Goal: Task Accomplishment & Management: Use online tool/utility

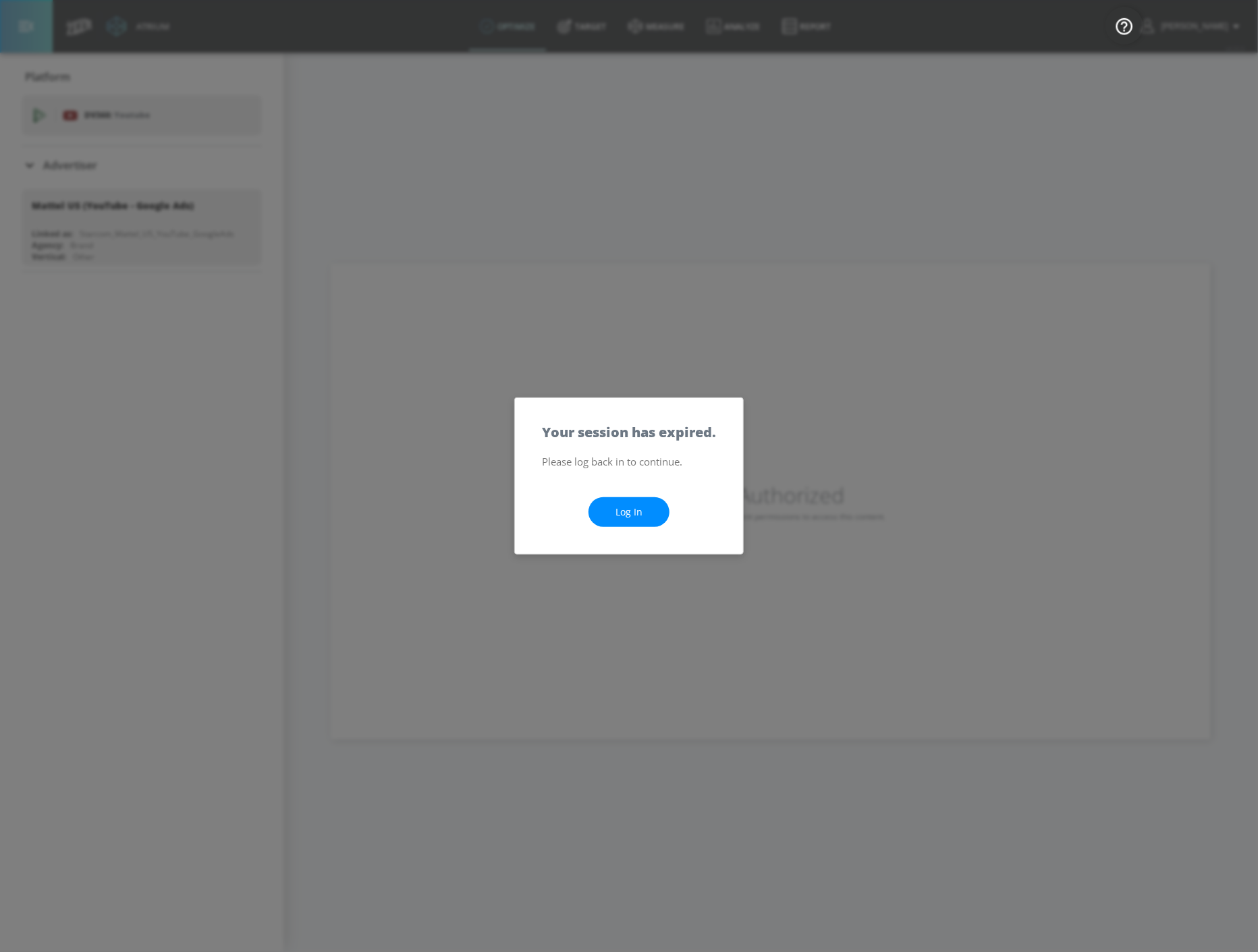
click at [622, 505] on link "Log In" at bounding box center [628, 512] width 81 height 31
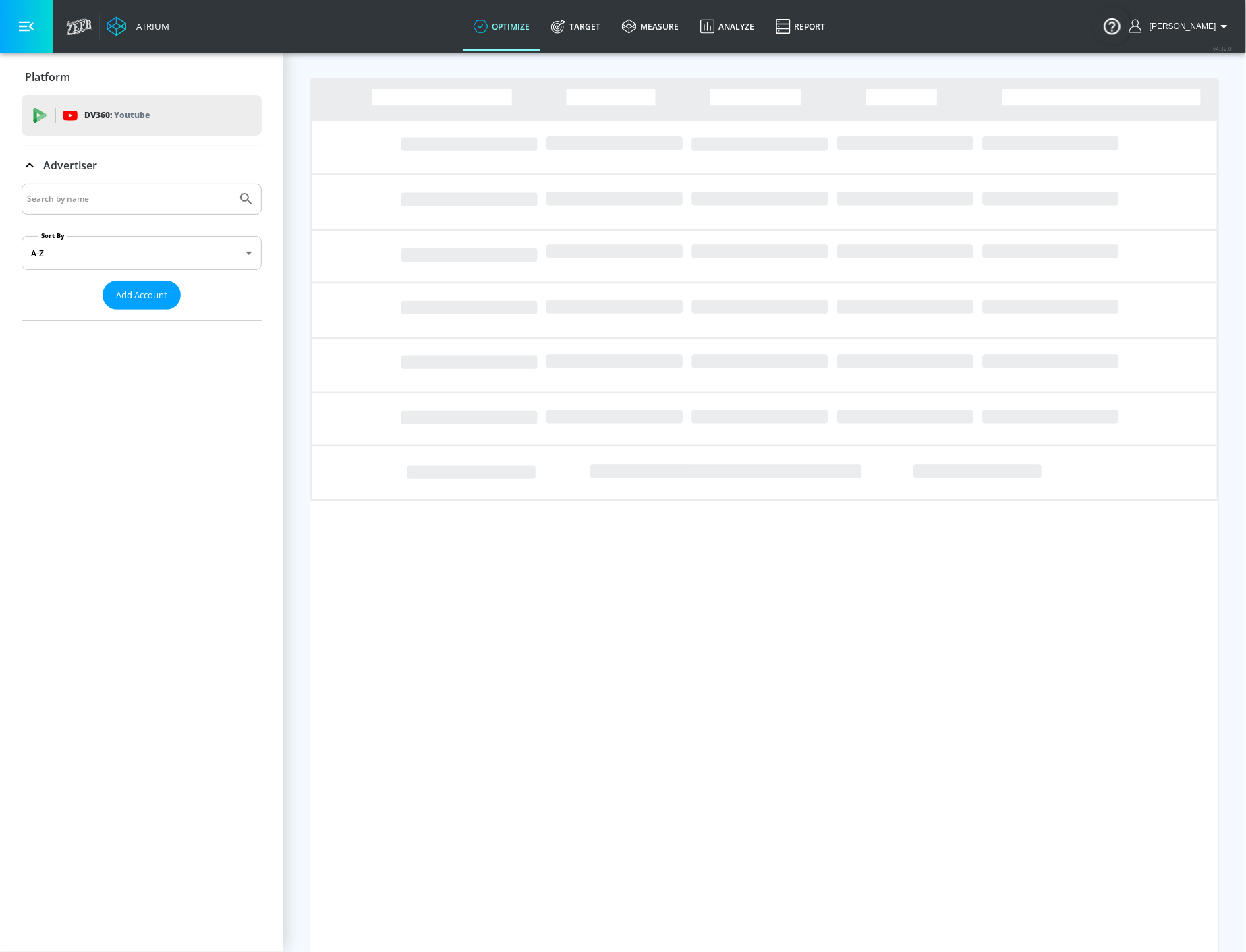
click at [308, 511] on div "Loading..." at bounding box center [765, 476] width 963 height 952
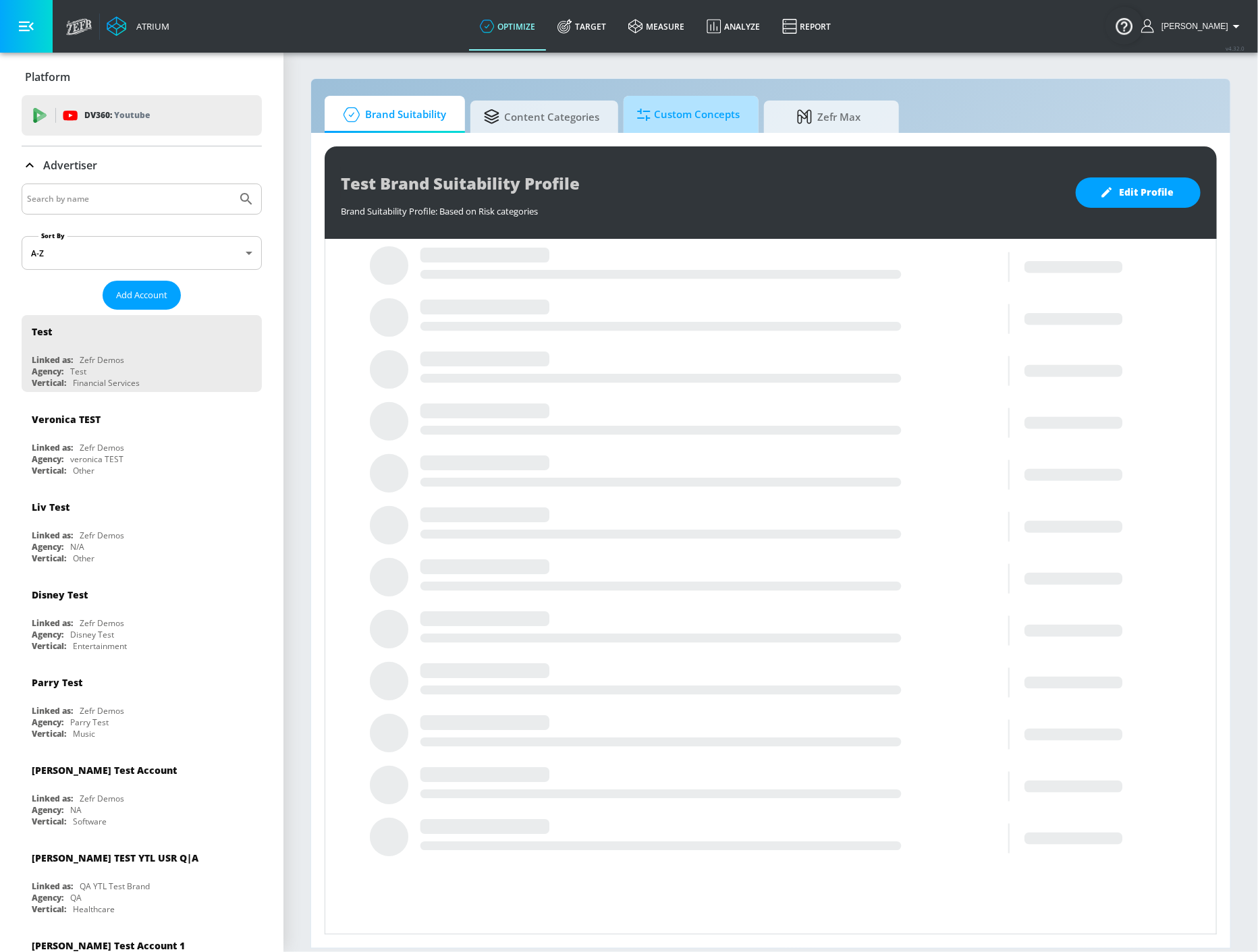
click at [695, 115] on span "Custom Concepts" at bounding box center [688, 115] width 103 height 33
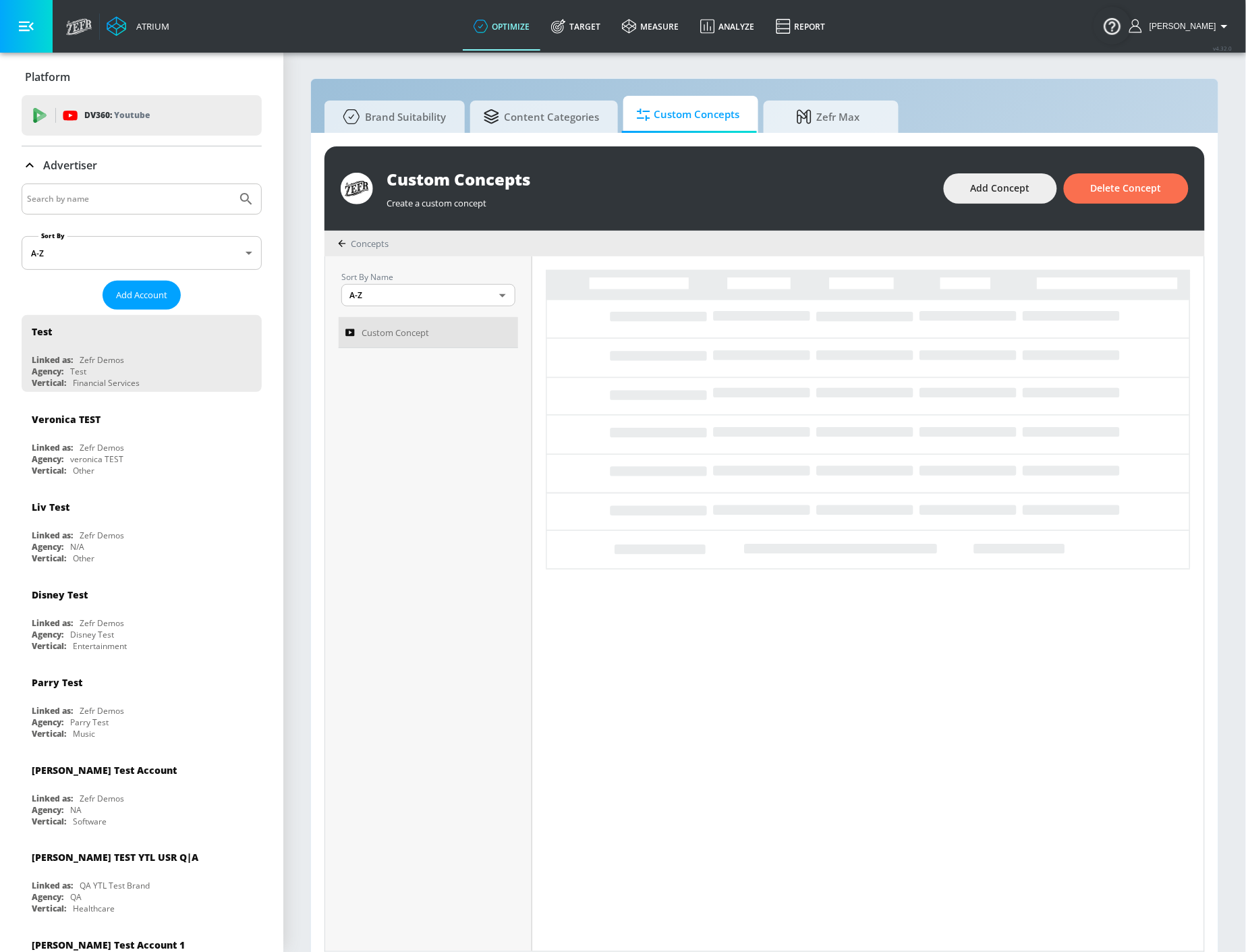
click at [91, 198] on input "Search by name" at bounding box center [129, 199] width 204 height 18
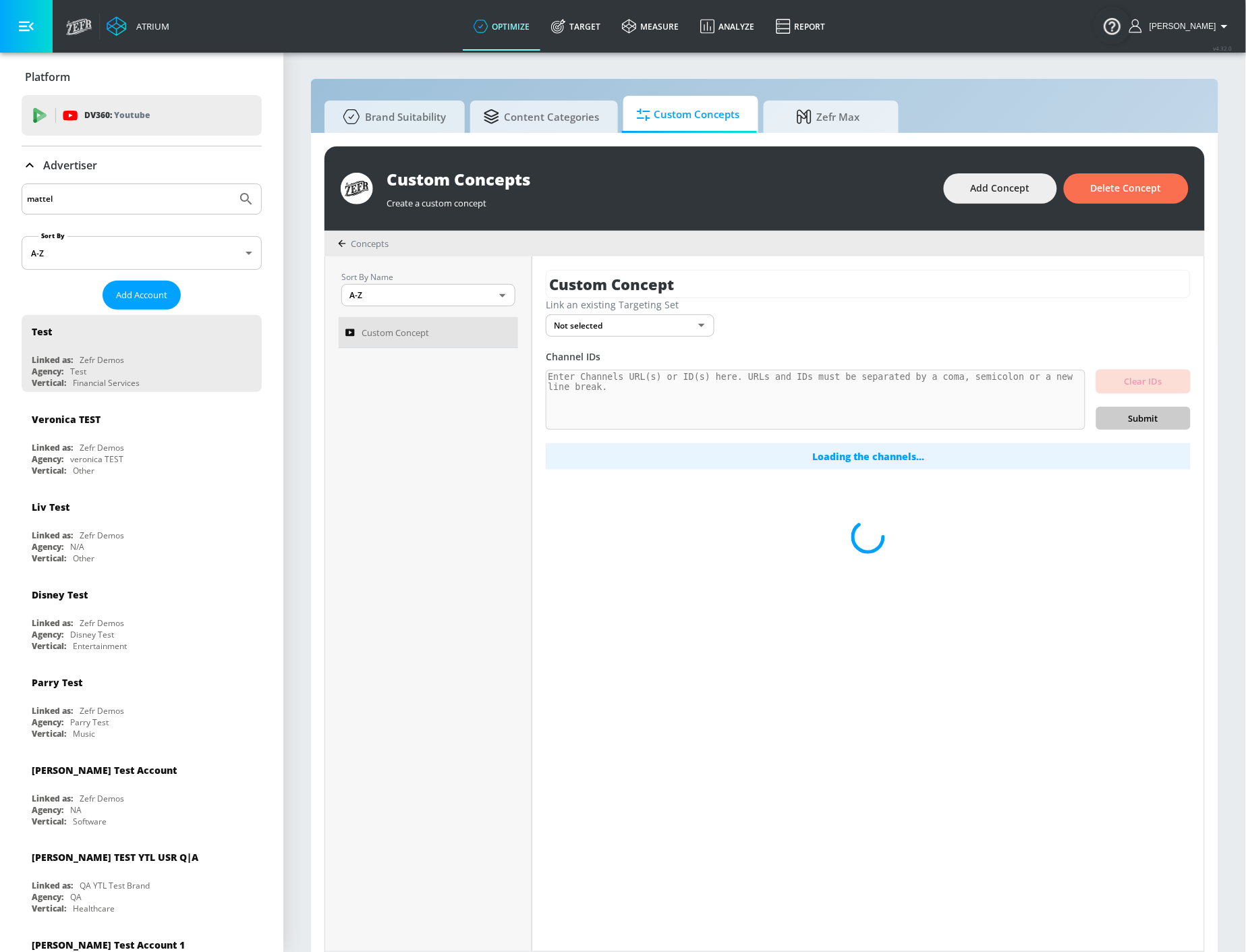
type input "mattel"
click at [232, 184] on button "Submit Search" at bounding box center [246, 199] width 30 height 30
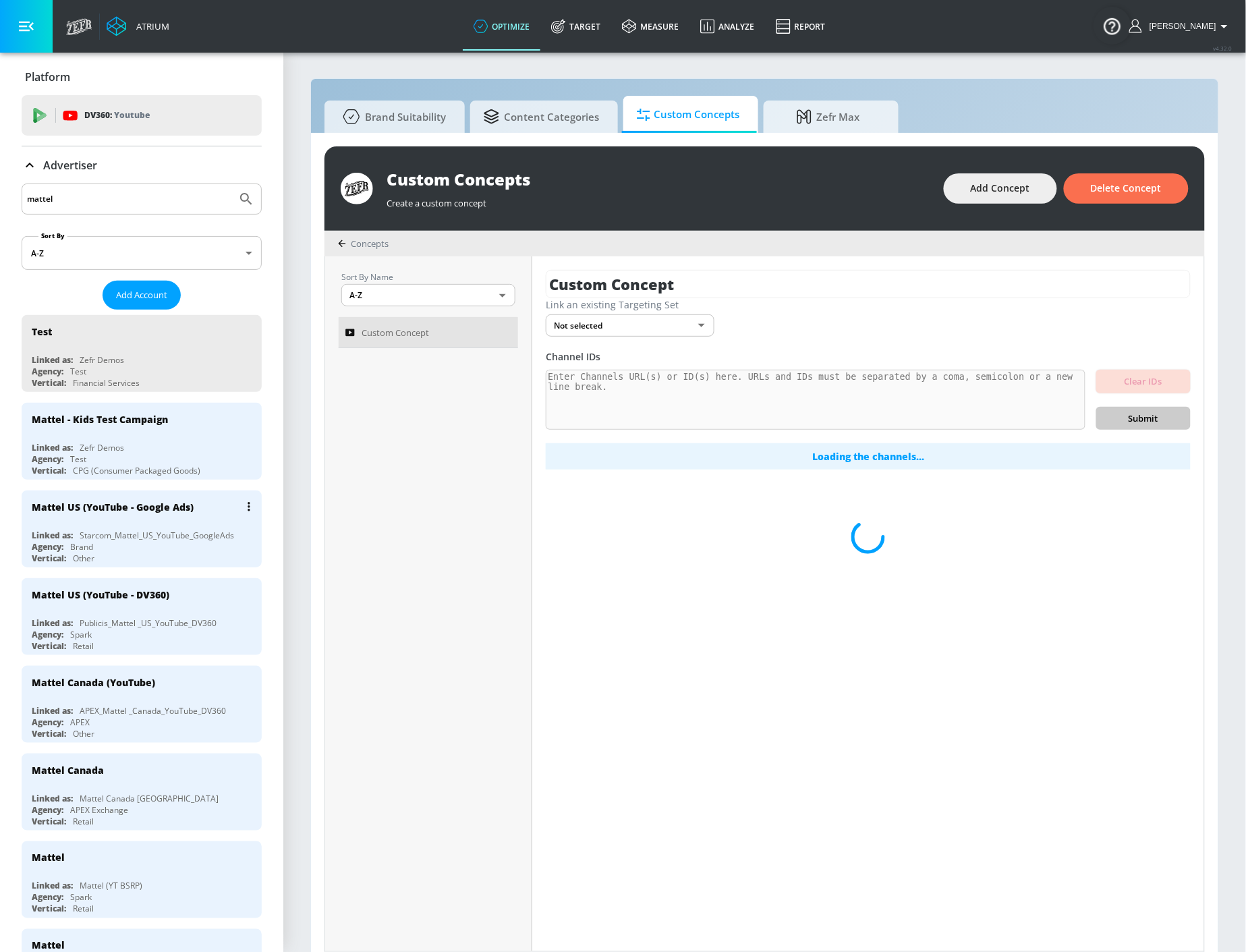
click at [171, 510] on div "Mattel US (YouTube - Google Ads)" at bounding box center [113, 507] width 162 height 13
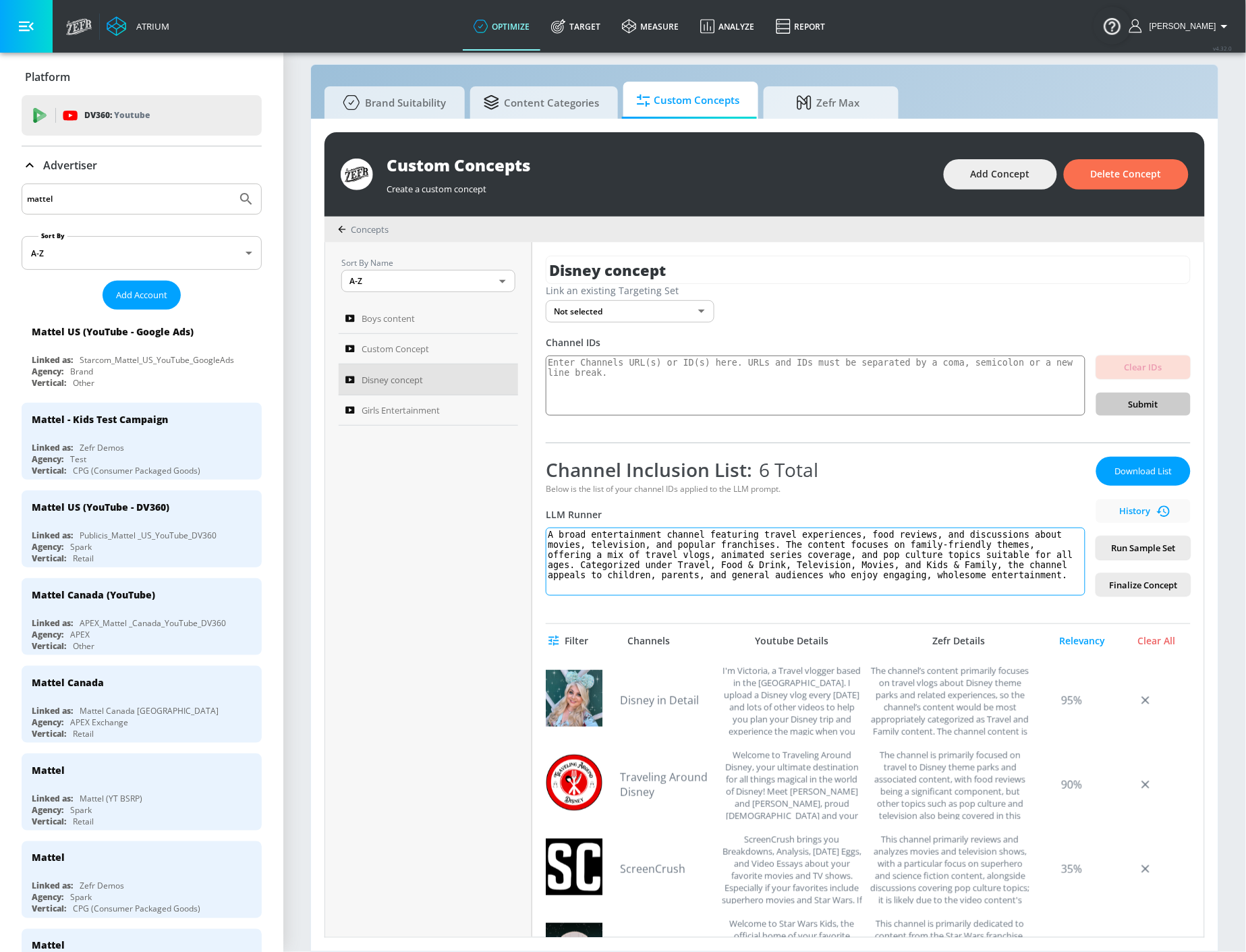
click at [848, 558] on textarea "A broad entertainment channel featuring travel experiences, food reviews, and d…" at bounding box center [816, 562] width 540 height 68
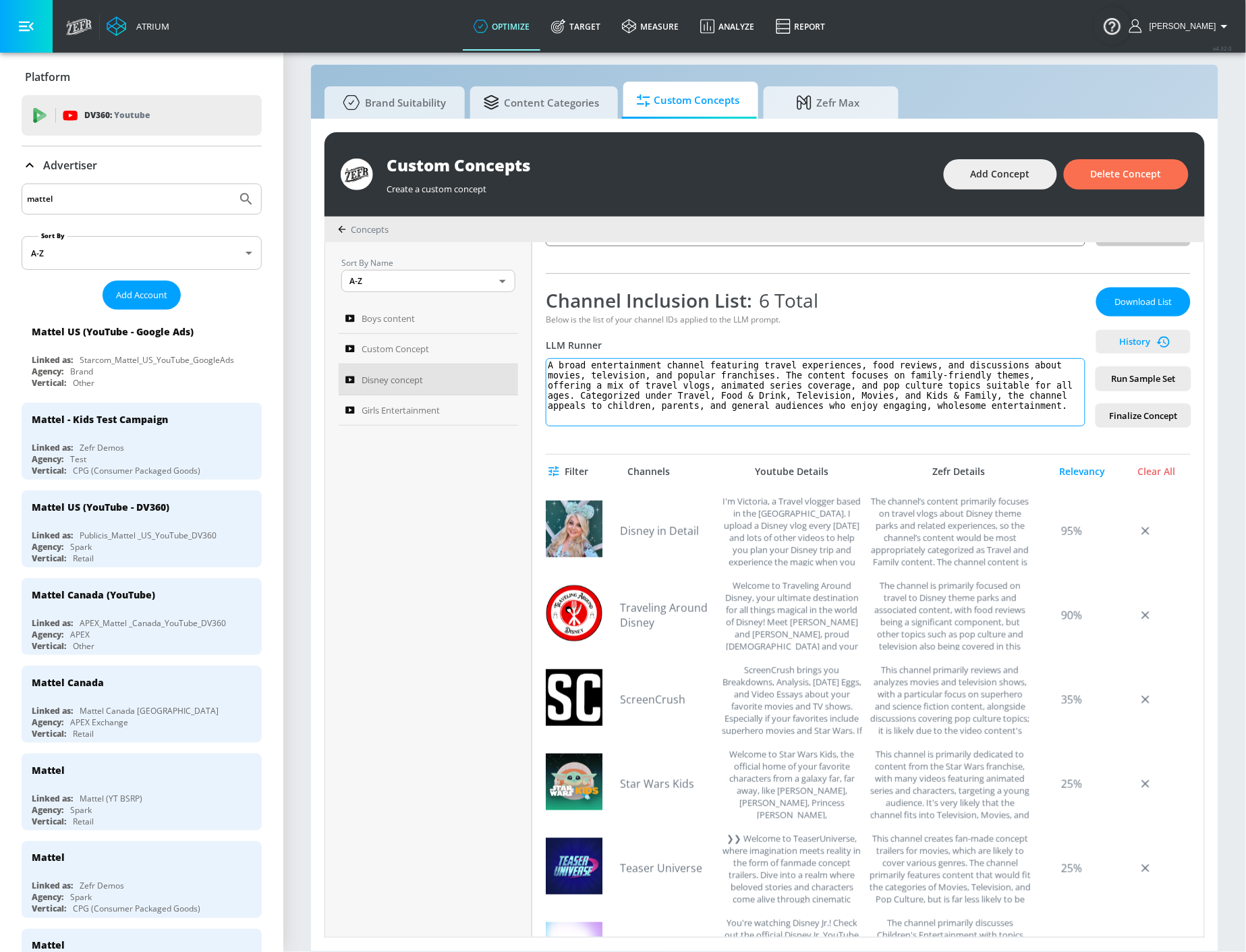
scroll to position [139, 0]
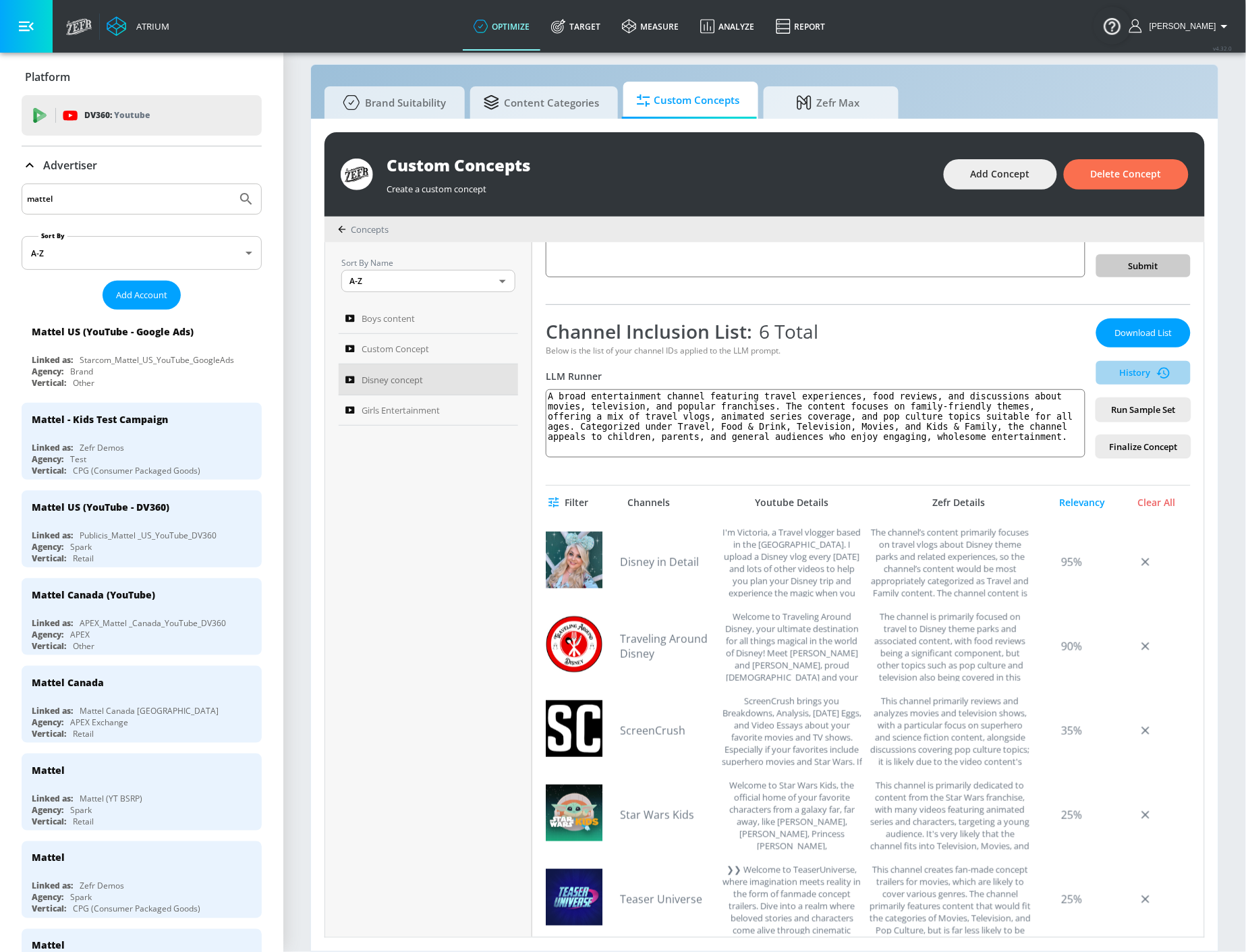
click at [1126, 363] on button "History" at bounding box center [1143, 373] width 94 height 24
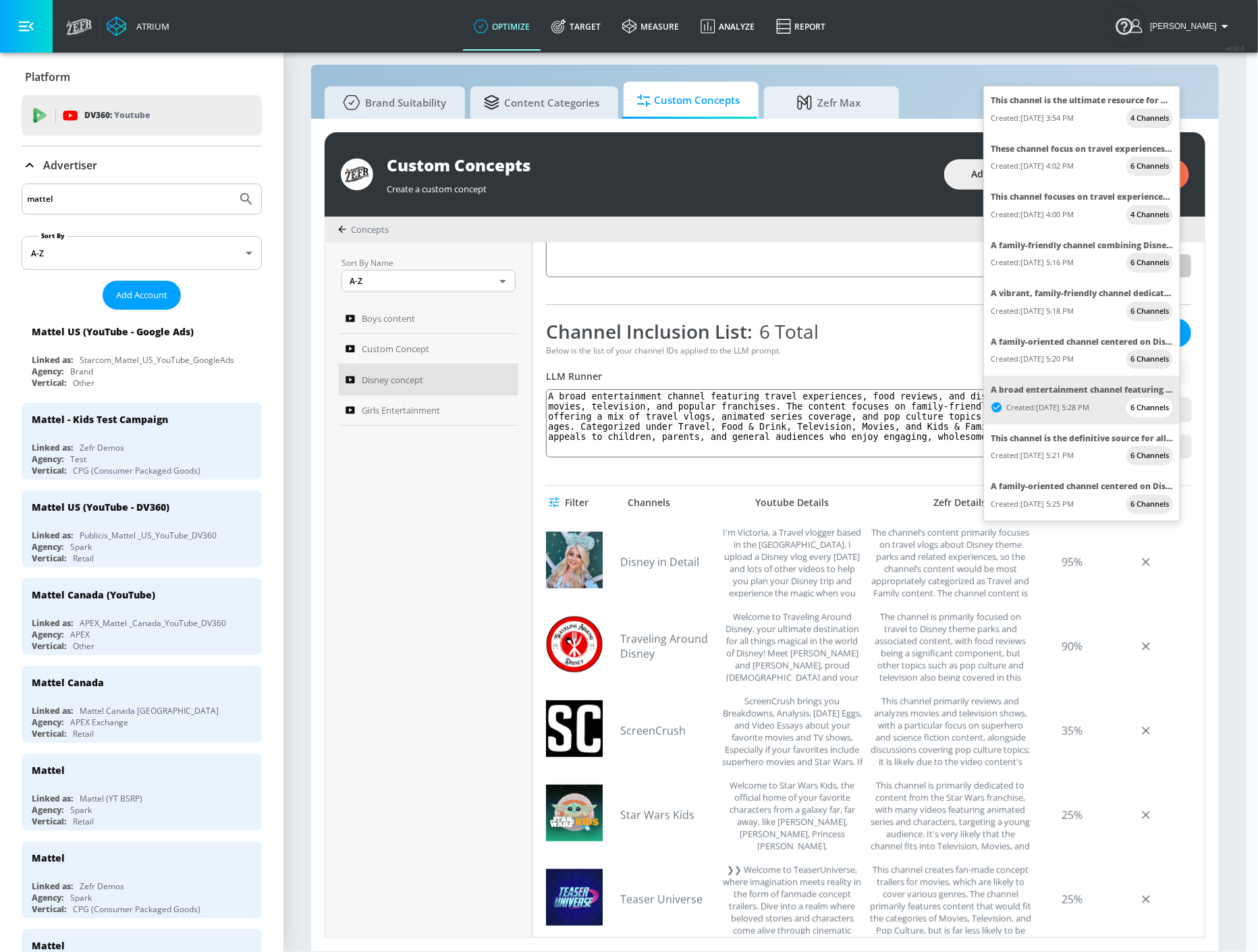
click at [1094, 486] on div "A family-oriented channel centered on Disney content, featuring travel vlogs fr…" at bounding box center [1082, 486] width 182 height 16
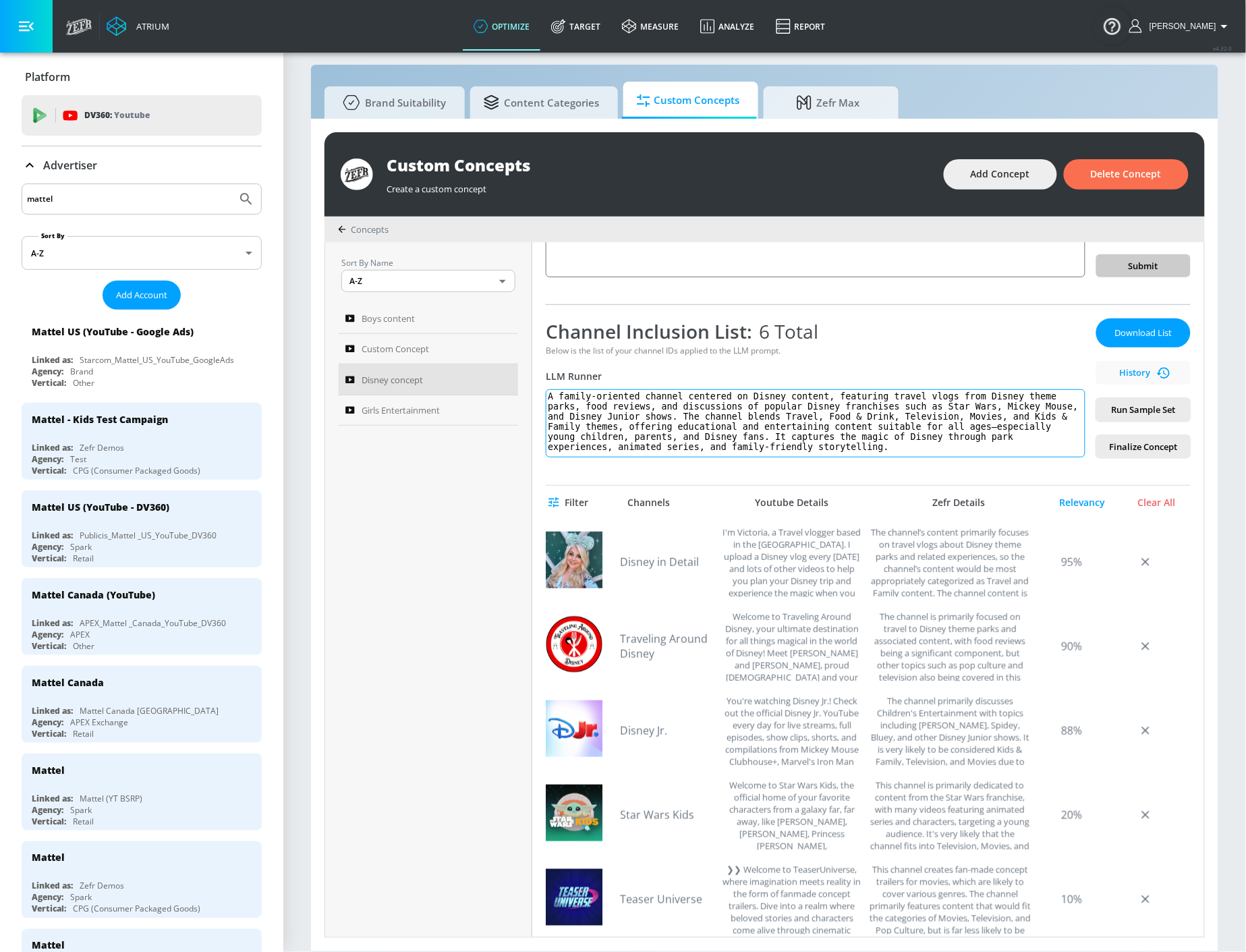
click at [792, 405] on textarea "A family-oriented channel centered on Disney content, featuring travel vlogs fr…" at bounding box center [816, 423] width 540 height 68
type textarea "A family-oriented channel centered on Disney content, featuring travel vlogs fr…"
click at [1142, 409] on span "Run Sample Set" at bounding box center [1143, 409] width 73 height 16
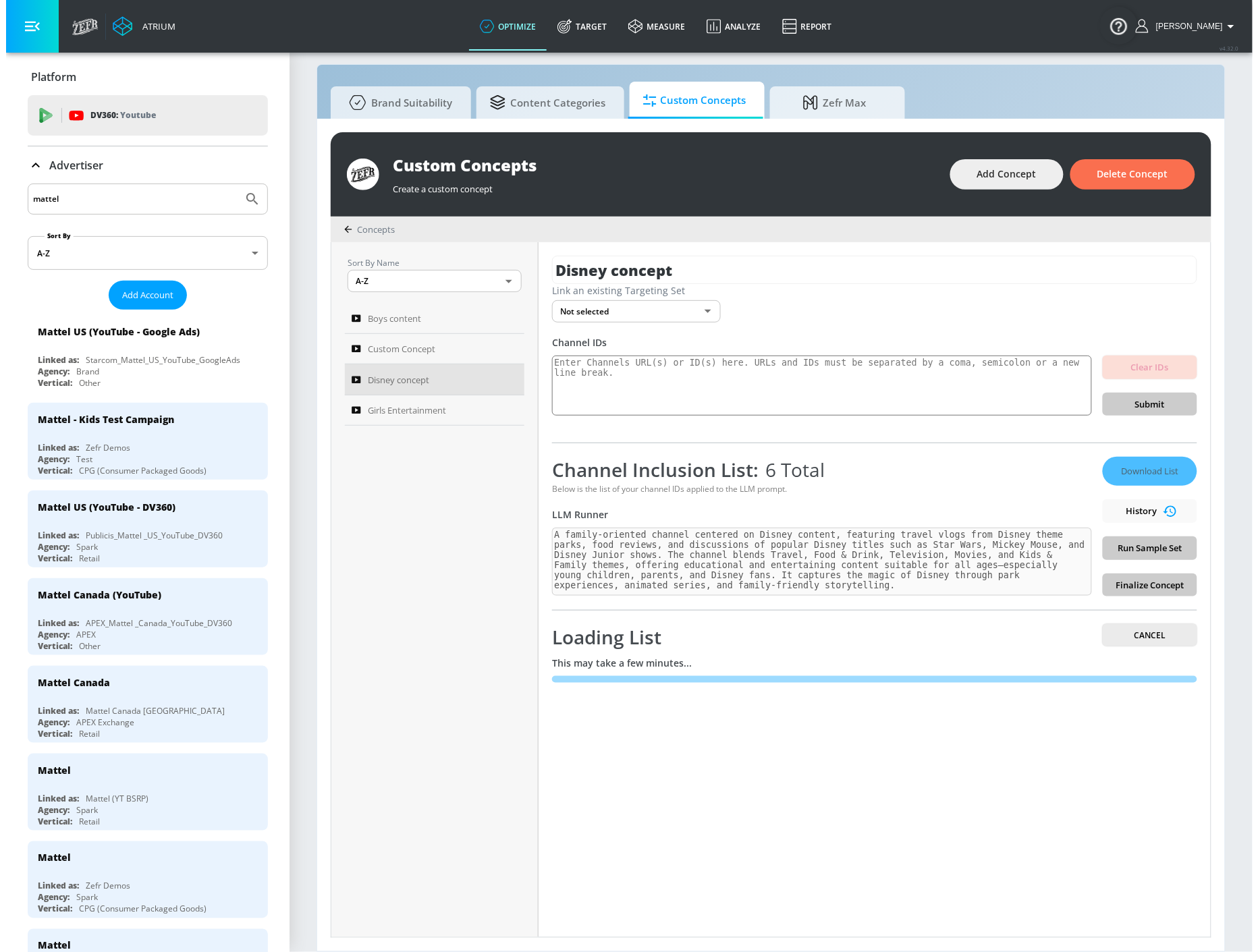
scroll to position [0, 0]
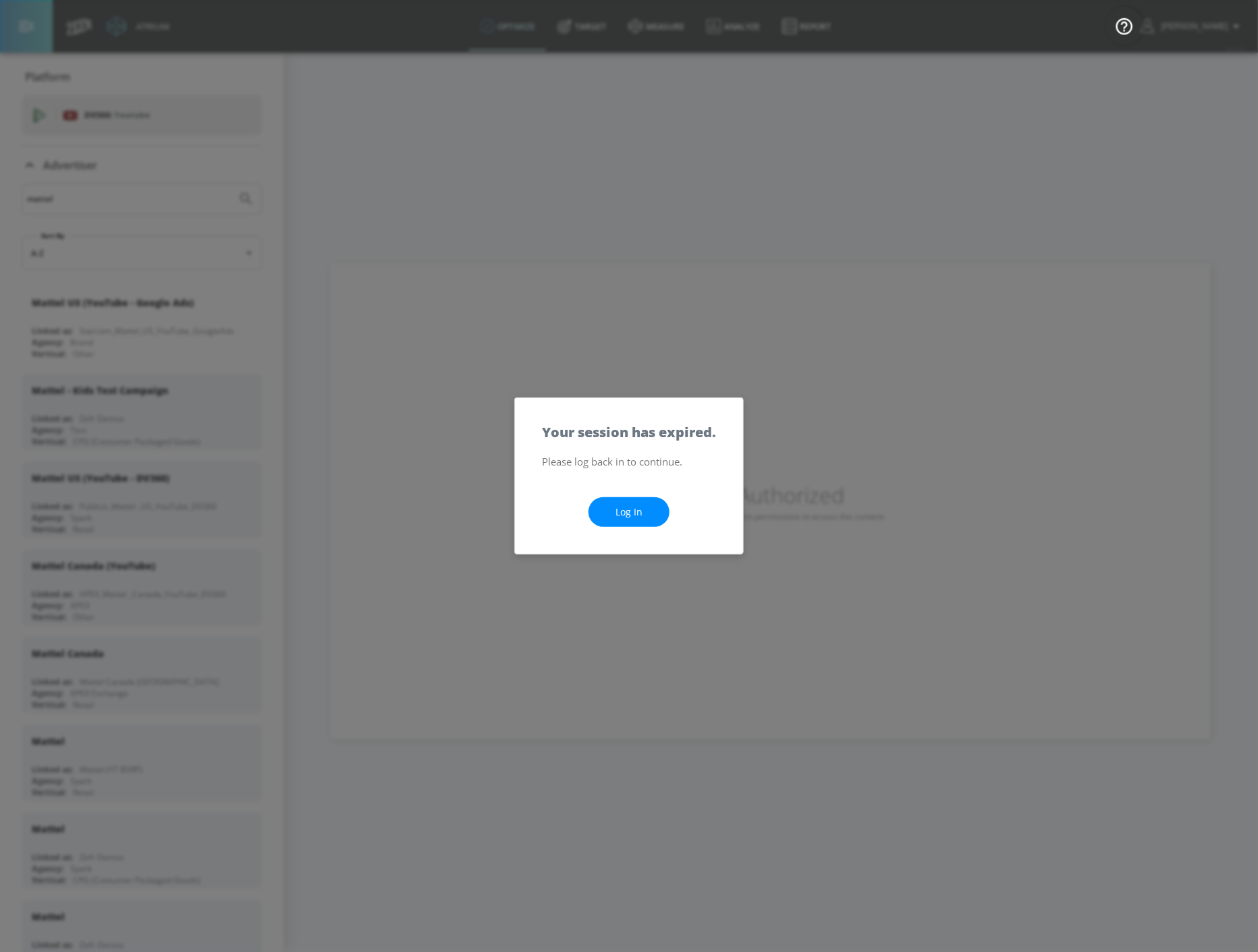
click at [624, 516] on link "Log In" at bounding box center [628, 512] width 81 height 31
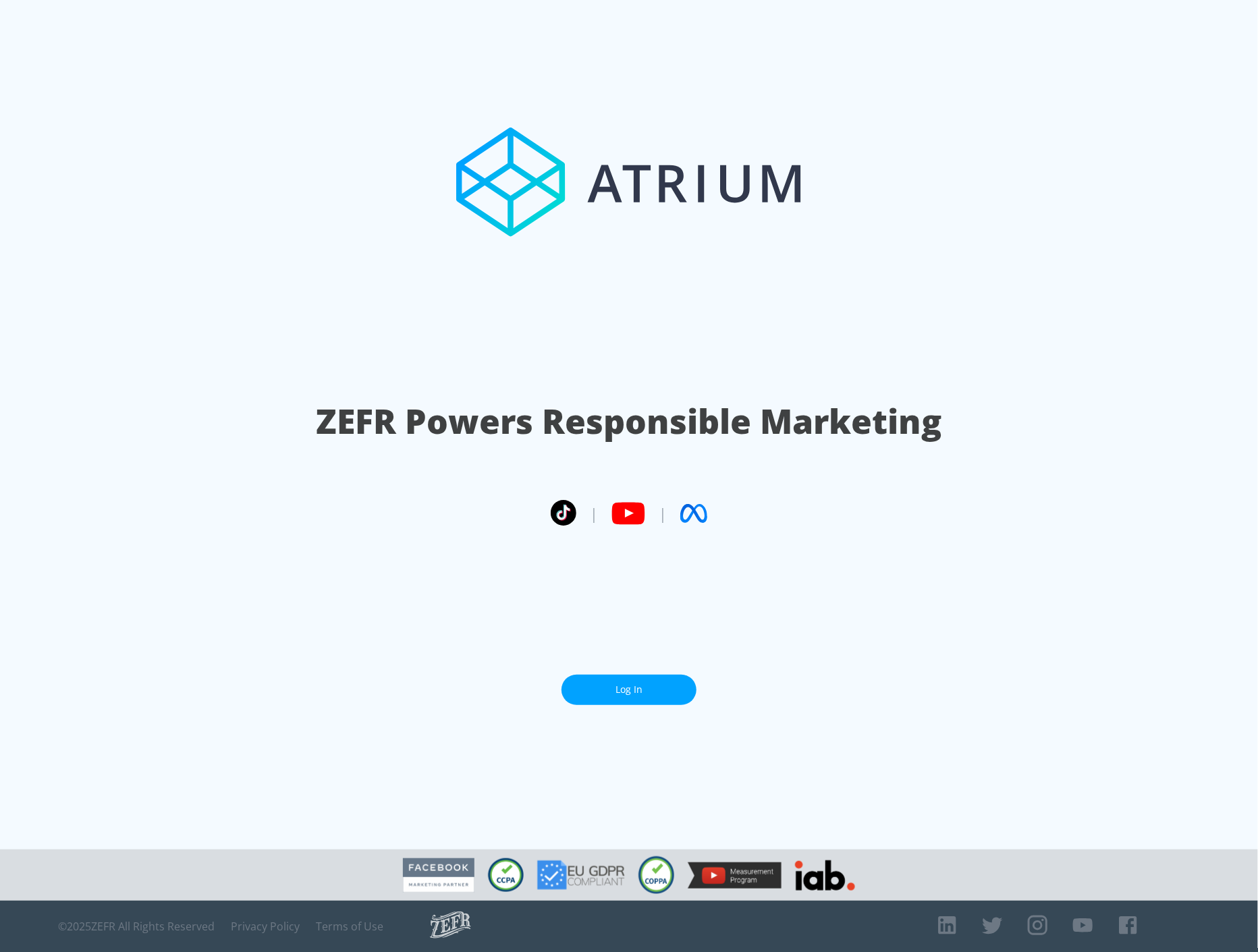
click at [626, 689] on link "Log In" at bounding box center [629, 690] width 135 height 31
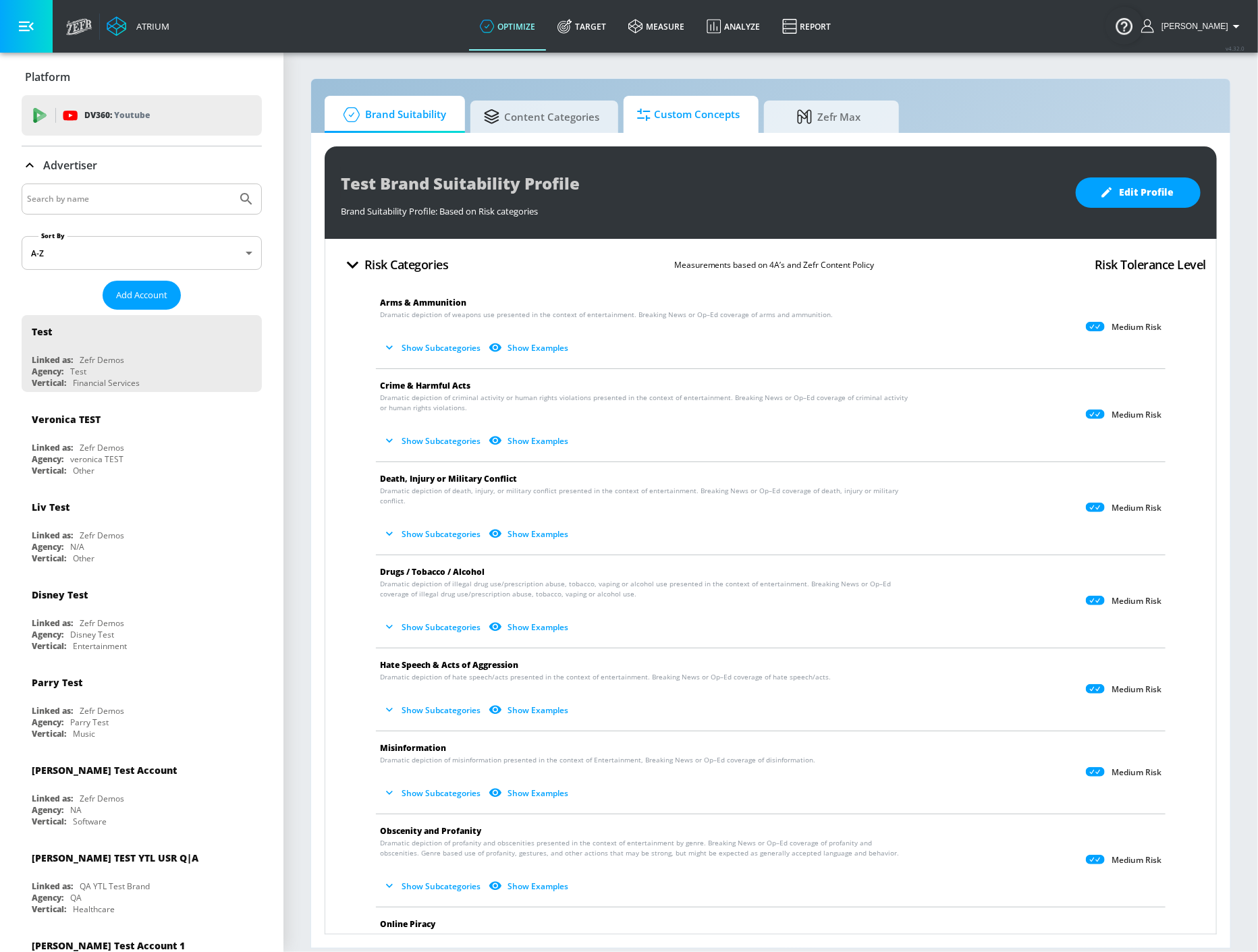
click at [685, 120] on span "Custom Concepts" at bounding box center [688, 115] width 103 height 33
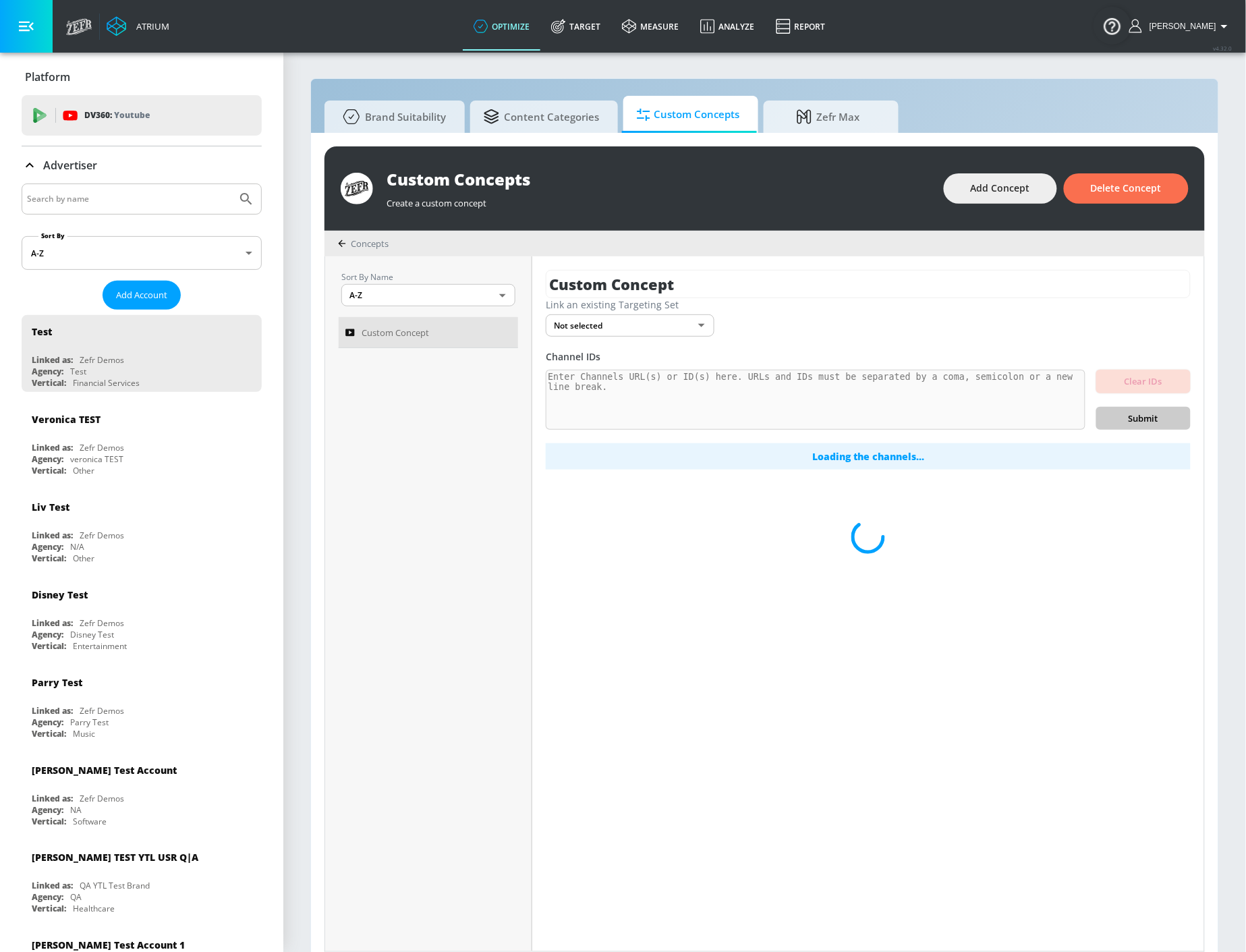
click at [183, 196] on input "Search by name" at bounding box center [129, 199] width 204 height 18
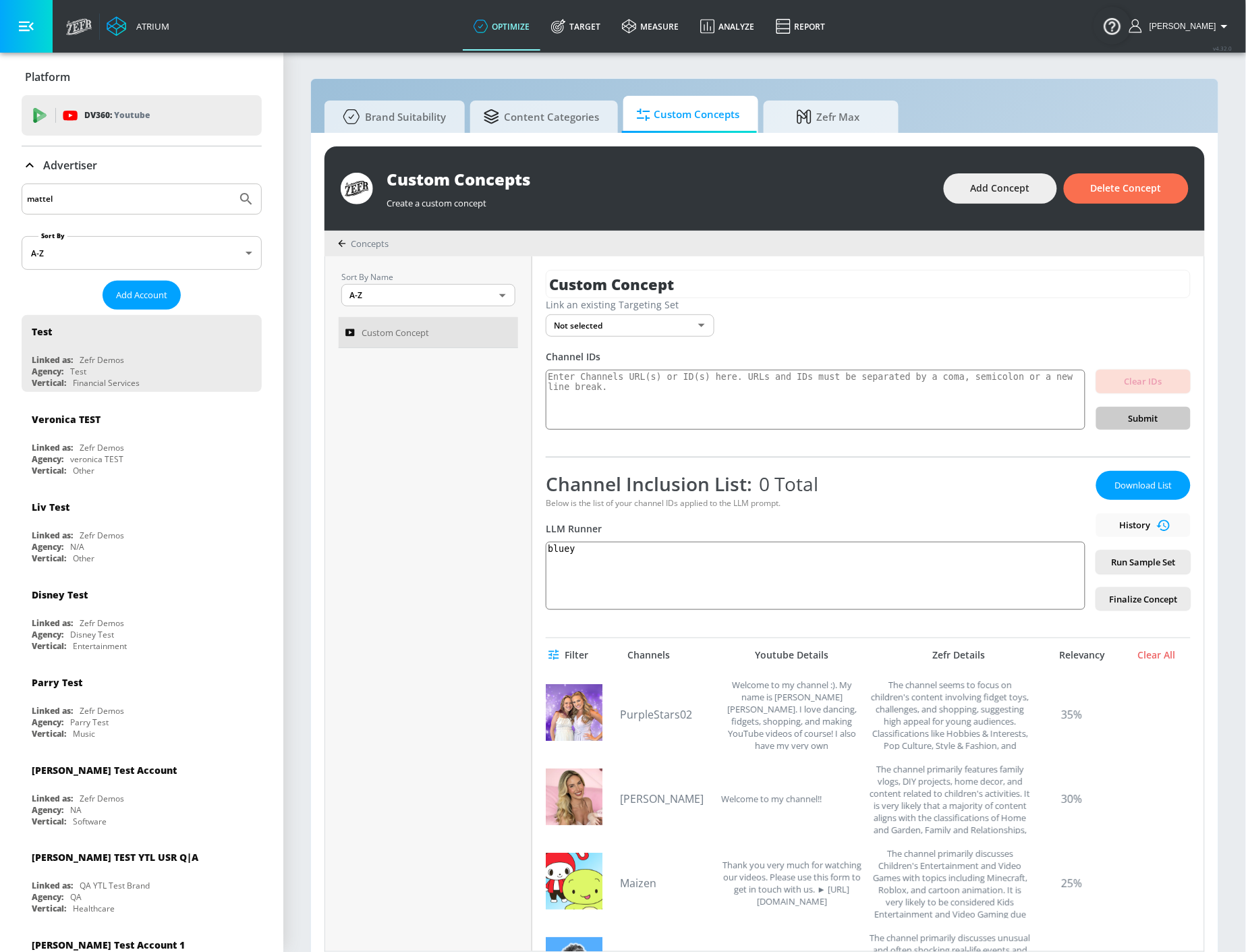
type input "mattel"
click at [232, 184] on button "Submit Search" at bounding box center [246, 199] width 30 height 30
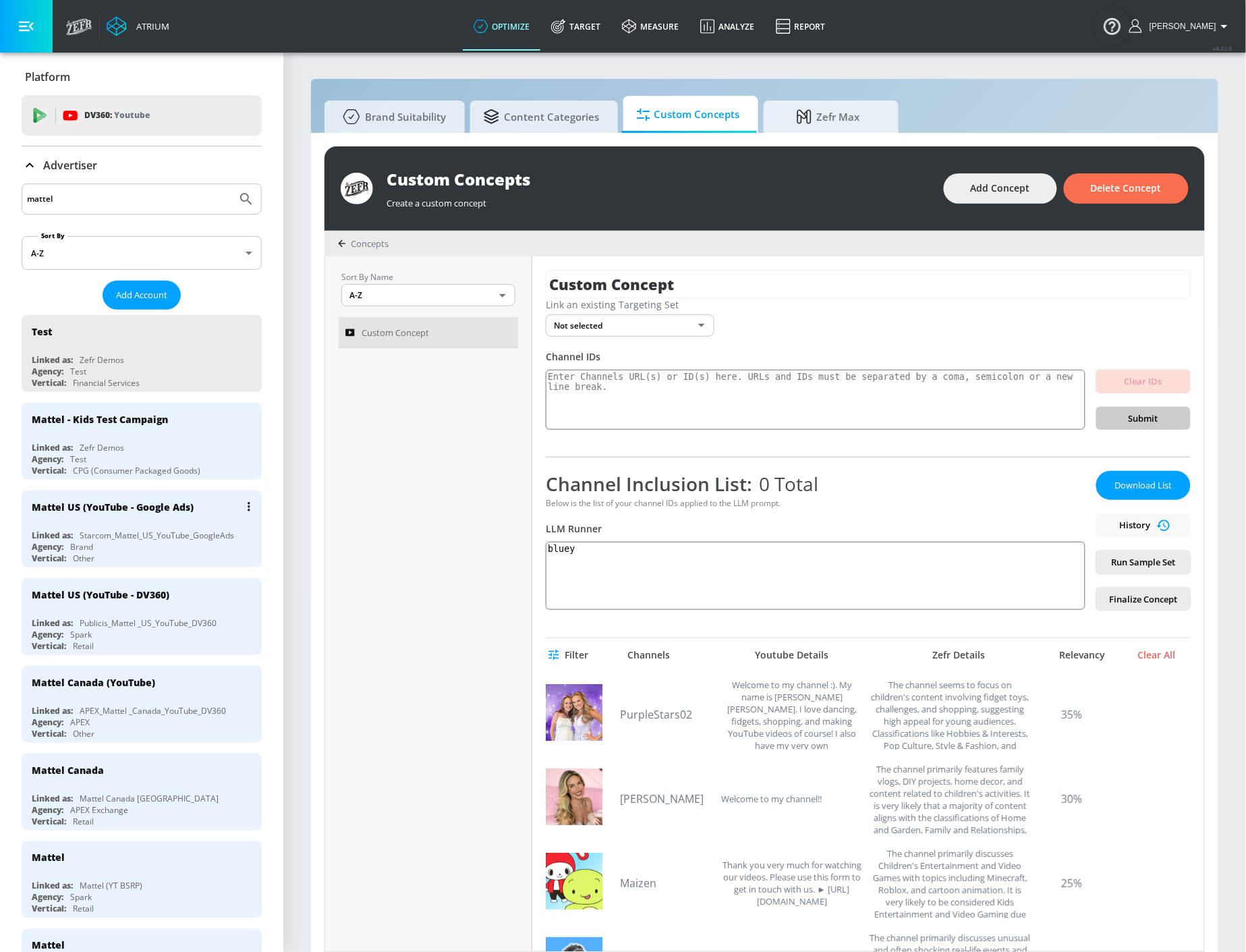
click at [177, 519] on div "Mattel US (YouTube - Google Ads)" at bounding box center [145, 507] width 227 height 33
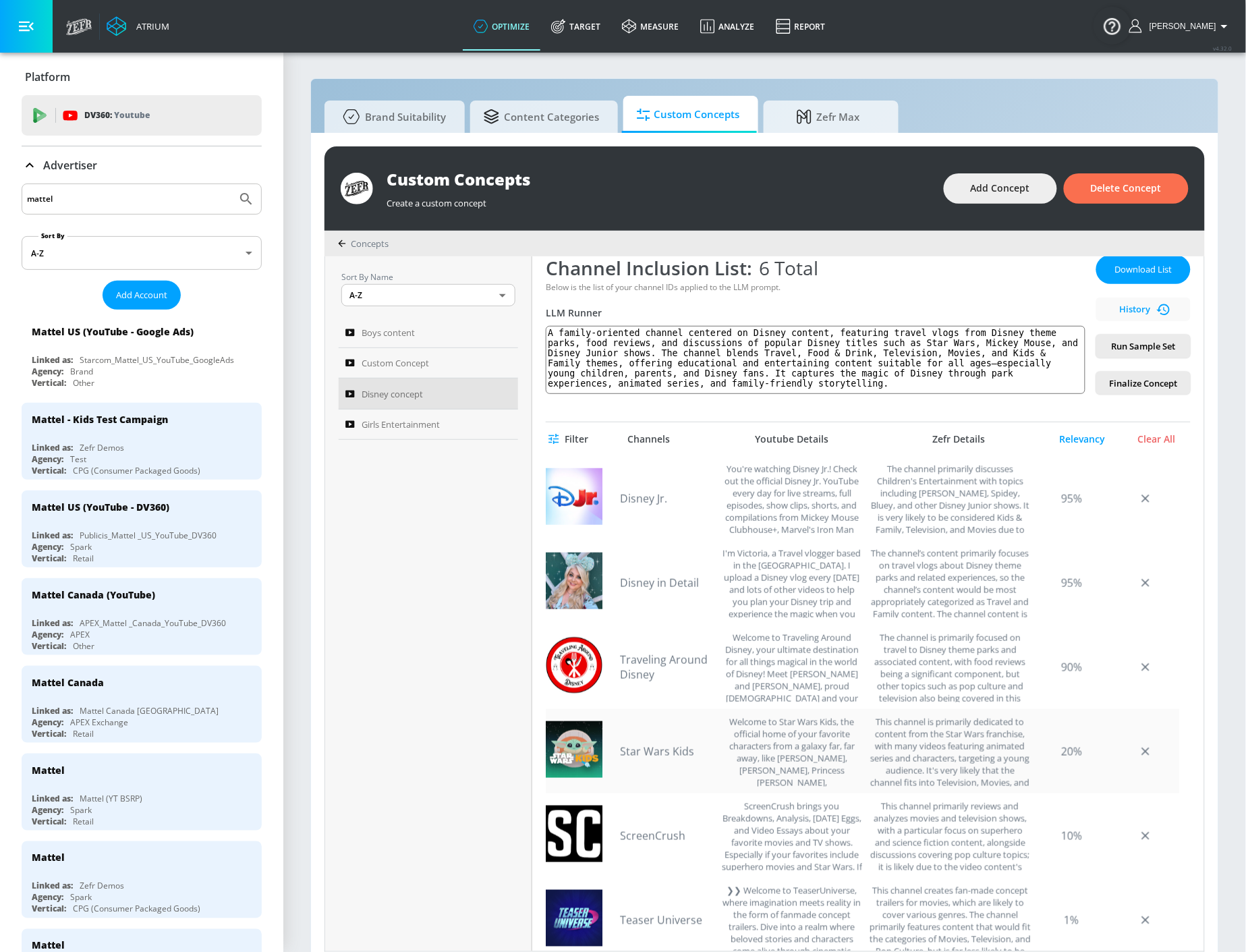
scroll to position [213, 0]
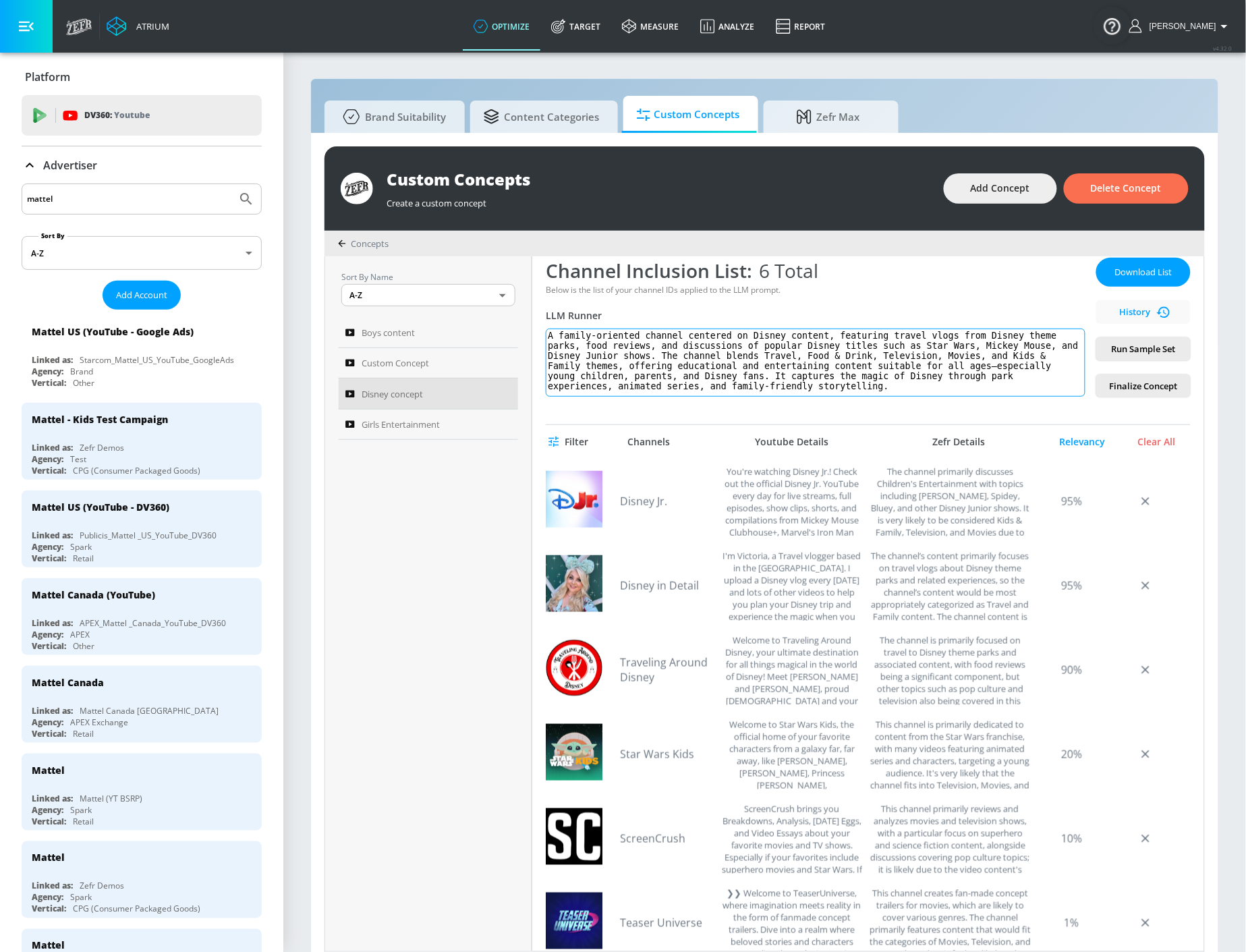
click at [660, 356] on textarea "A family-oriented channel centered on Disney content, featuring travel vlogs fr…" at bounding box center [816, 363] width 540 height 68
type textarea "A family-oriented channel centered on Disney content, featuring travel vlogs fr…"
click at [1107, 351] on span "Run Sample Set" at bounding box center [1143, 349] width 73 height 16
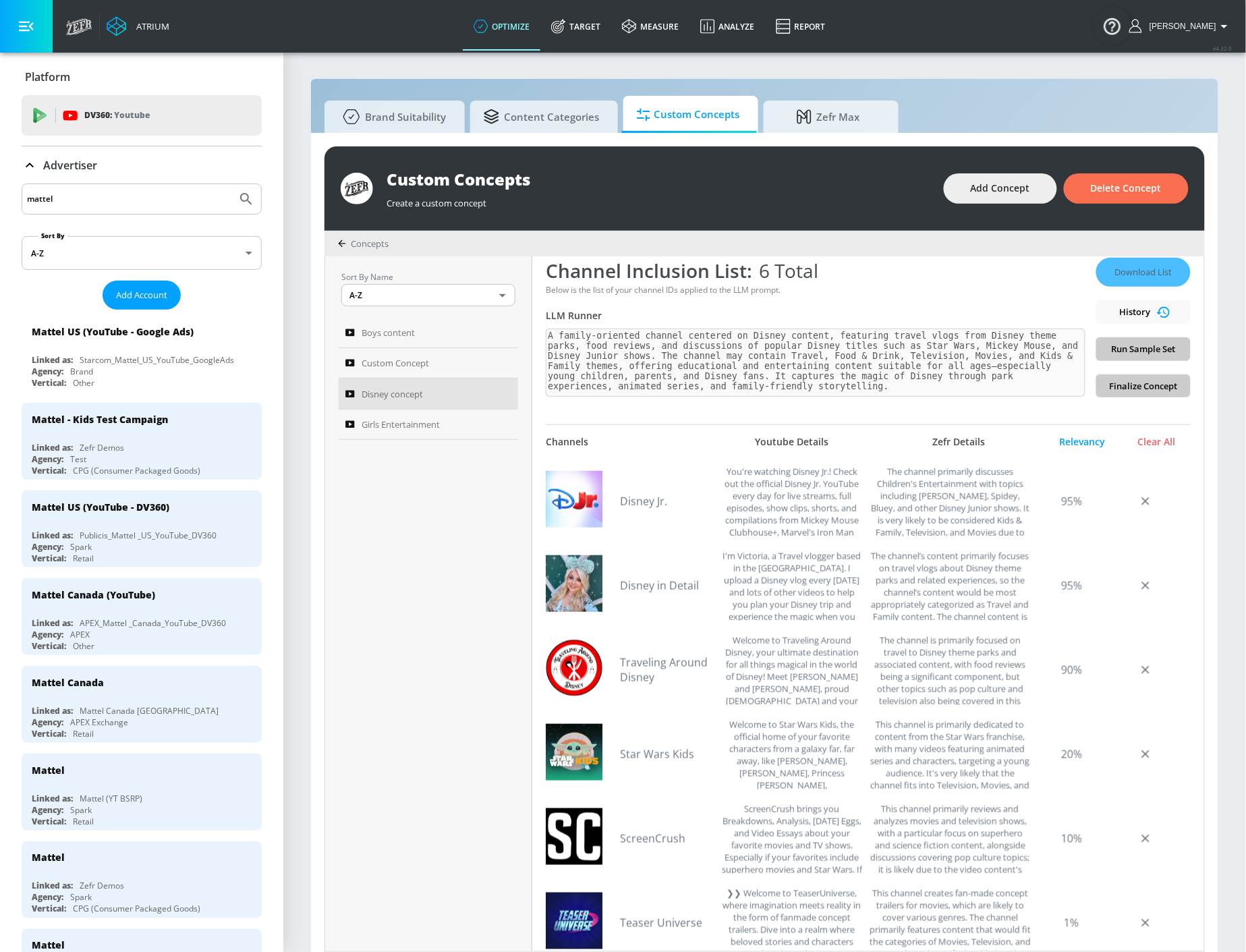
click at [459, 617] on div "Sort By Name A-Z ASC ​ Boys content Custom Concept Disney concept Girls Enterta…" at bounding box center [428, 604] width 207 height 695
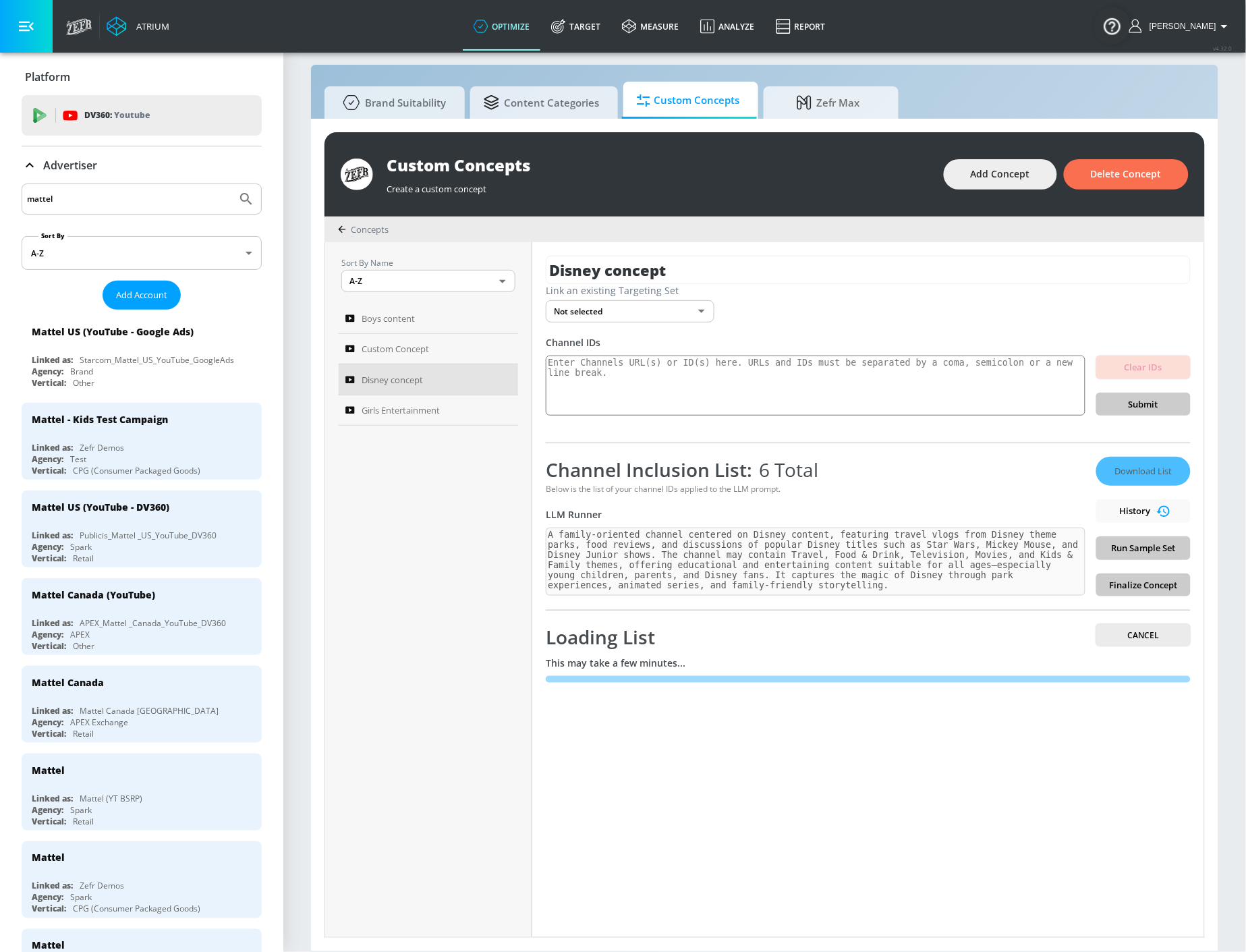
scroll to position [0, 0]
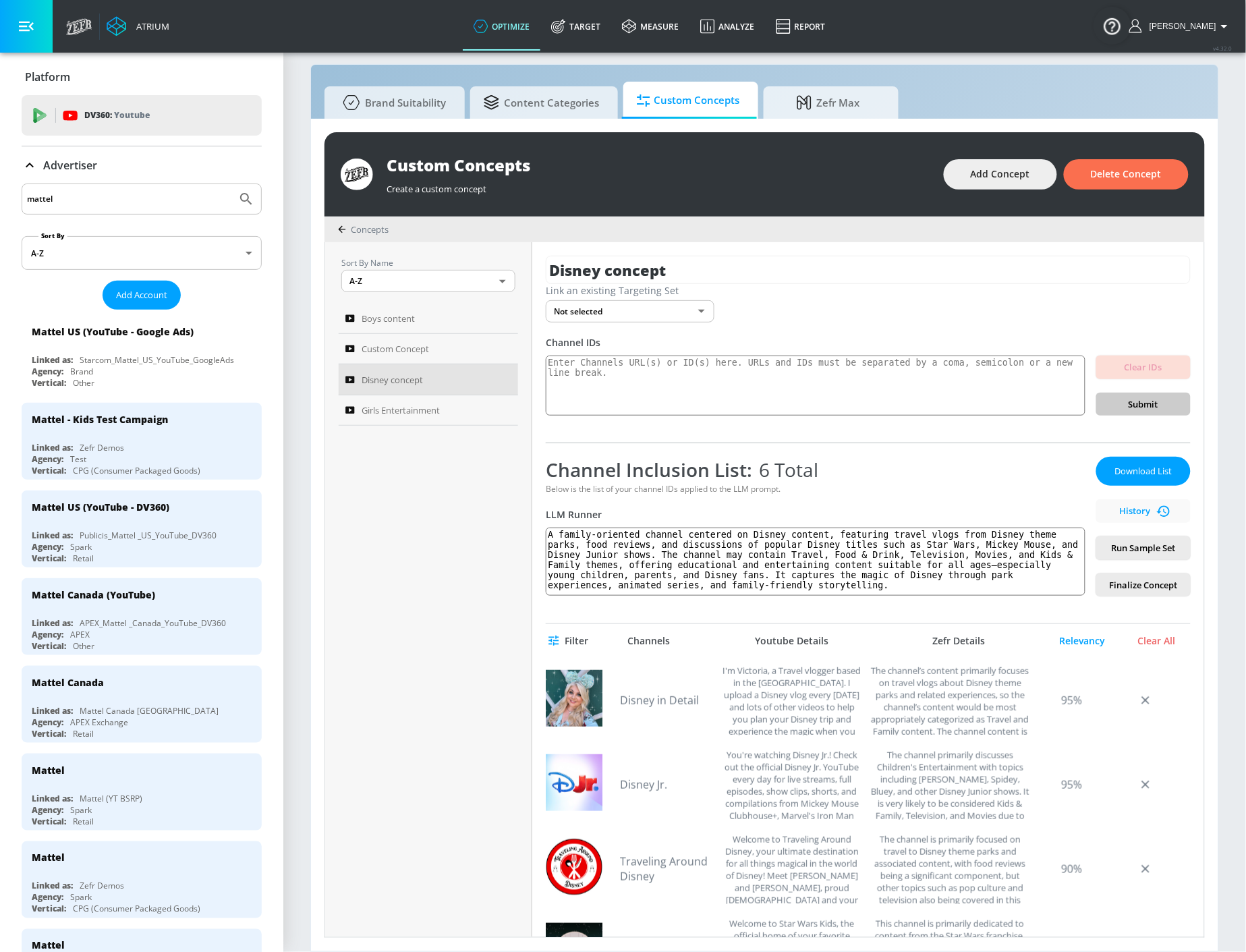
click at [453, 817] on div "Sort By Name A-Z ASC ​ Boys content Custom Concept Disney concept Girls Enterta…" at bounding box center [428, 589] width 207 height 695
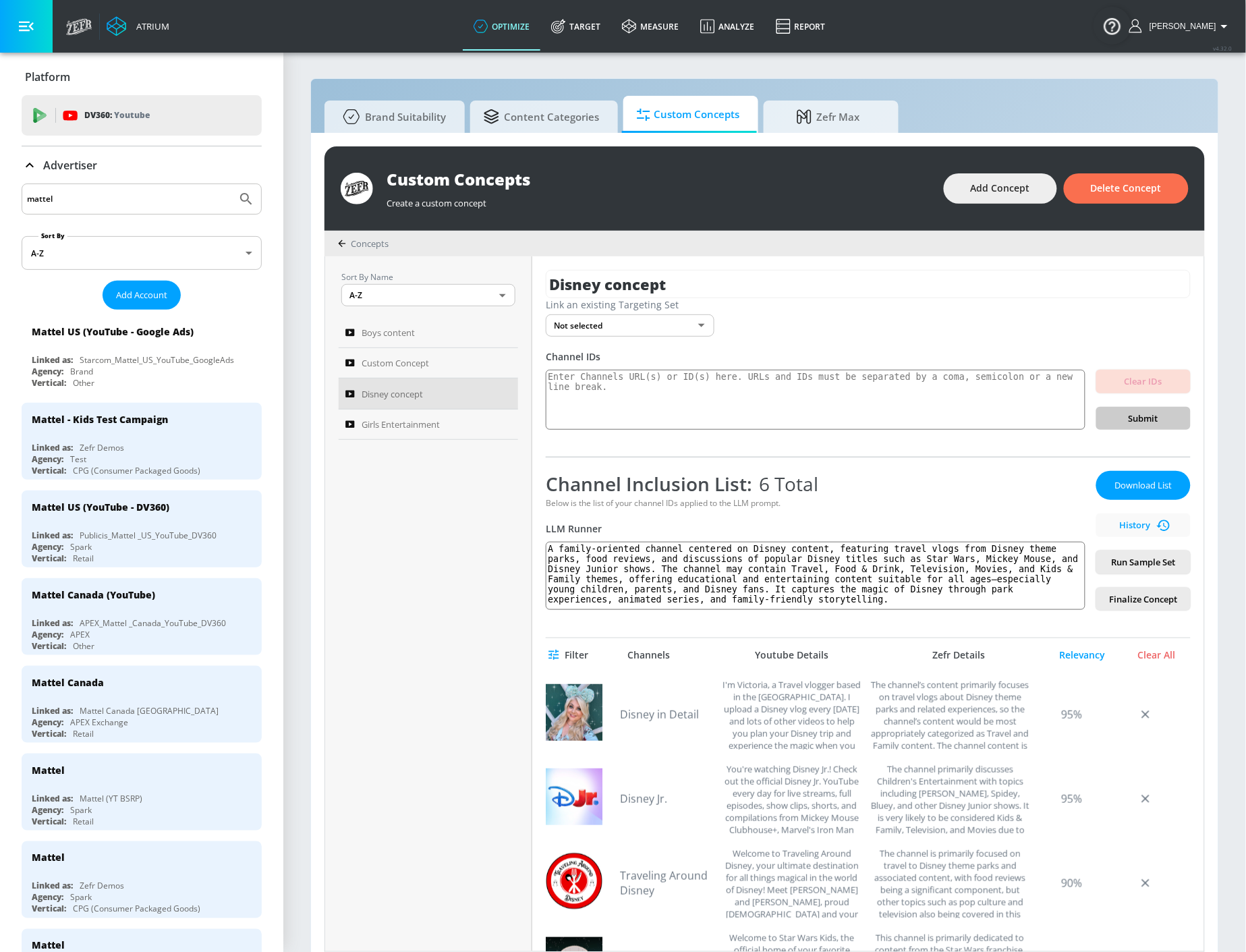
click at [649, 335] on body "Atrium optimize Target measure Analyze Report optimize Target measure Analyze R…" at bounding box center [623, 483] width 1246 height 966
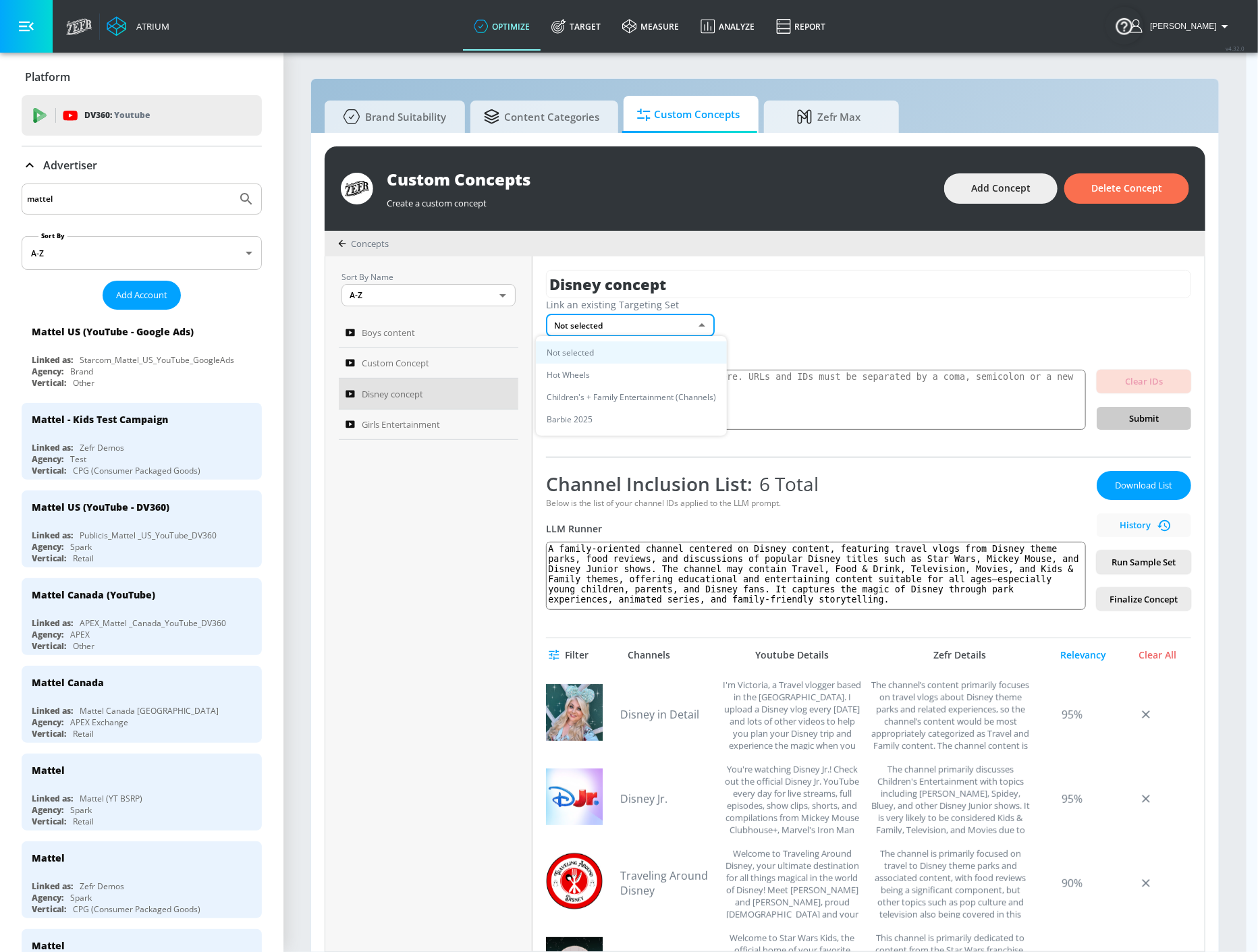
click at [649, 399] on li "Children's + Family Entertainment (Channels)" at bounding box center [631, 397] width 191 height 22
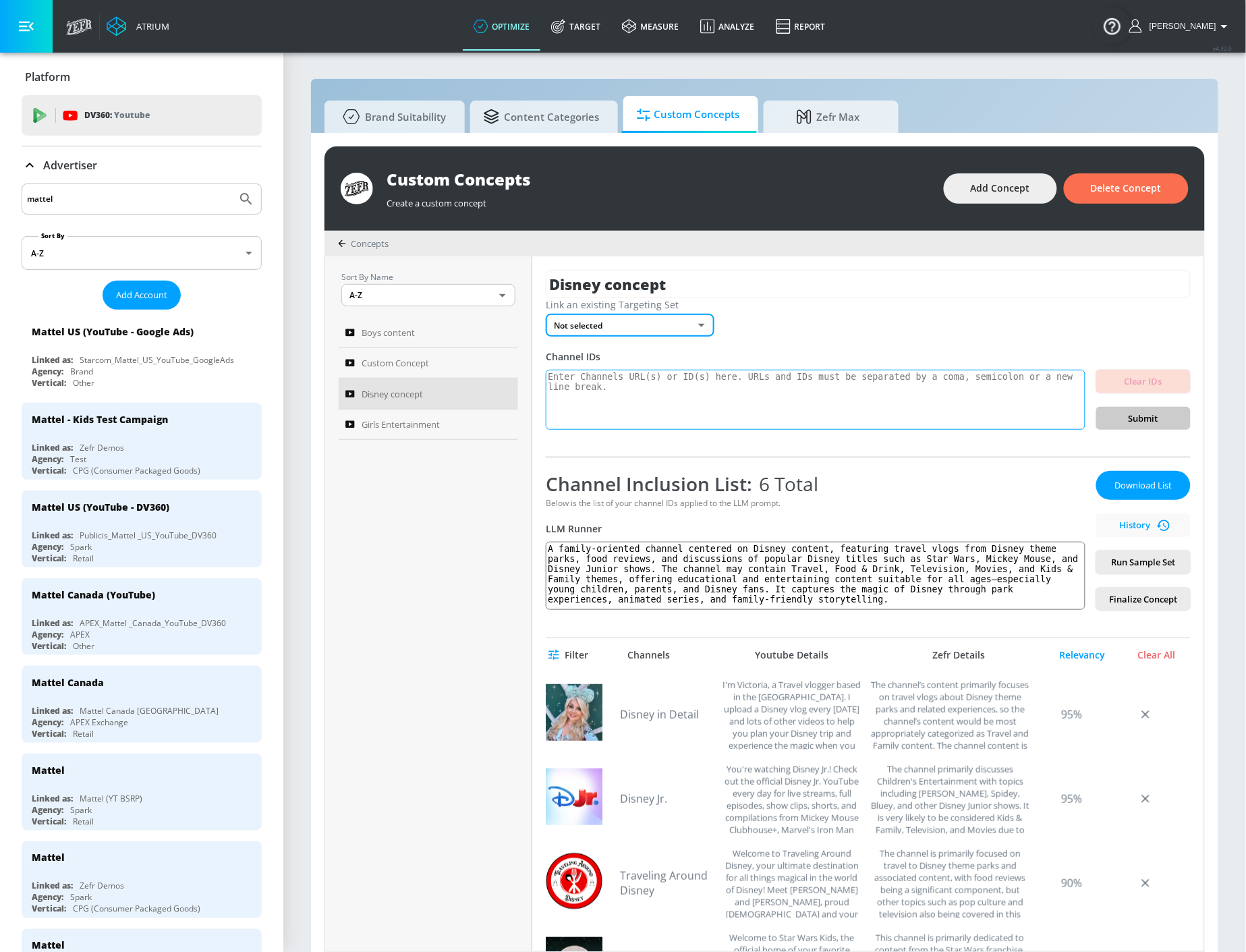
type input "df42bc77-5ace-4c14-a079-7ae9f4e1d3c2"
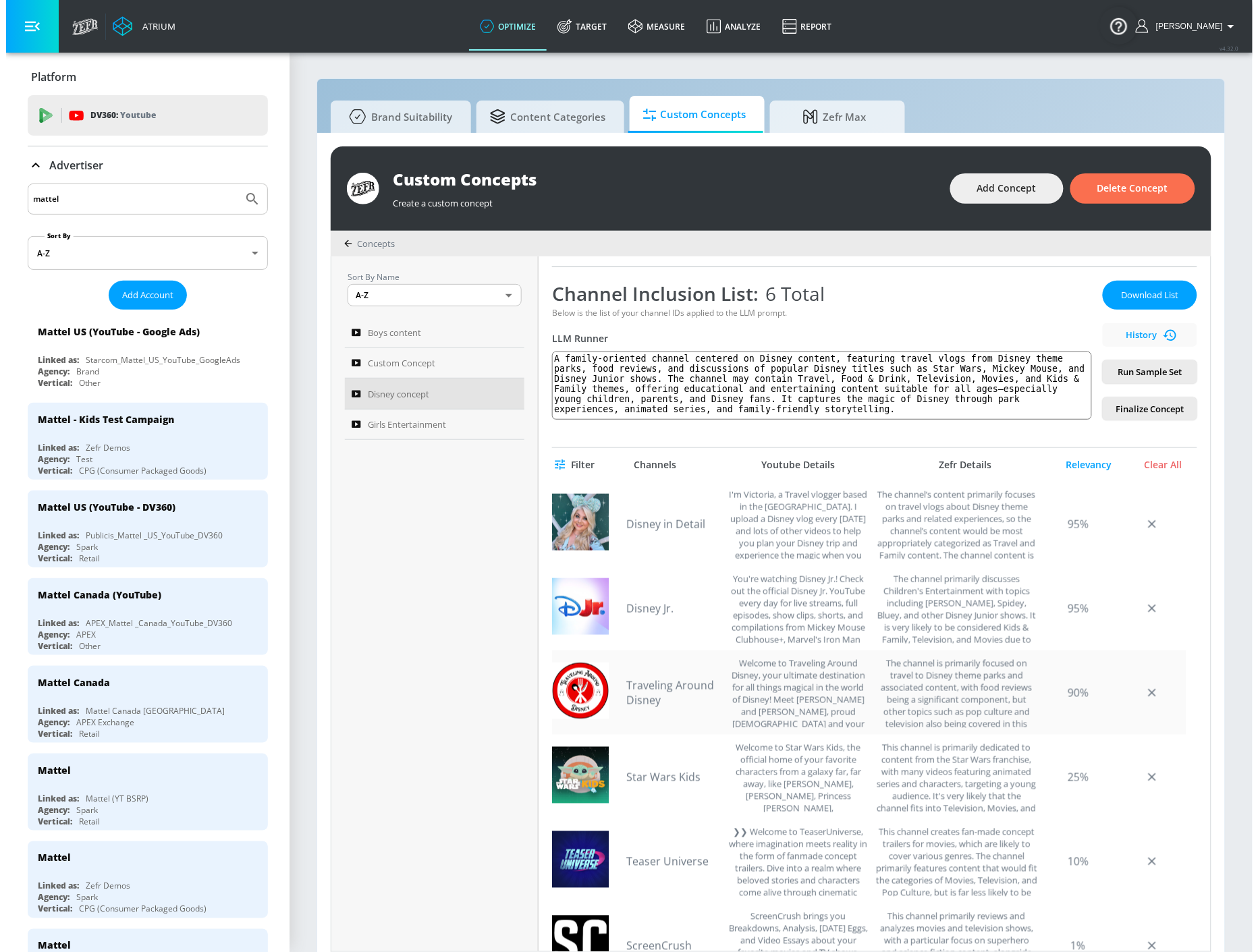
scroll to position [374, 0]
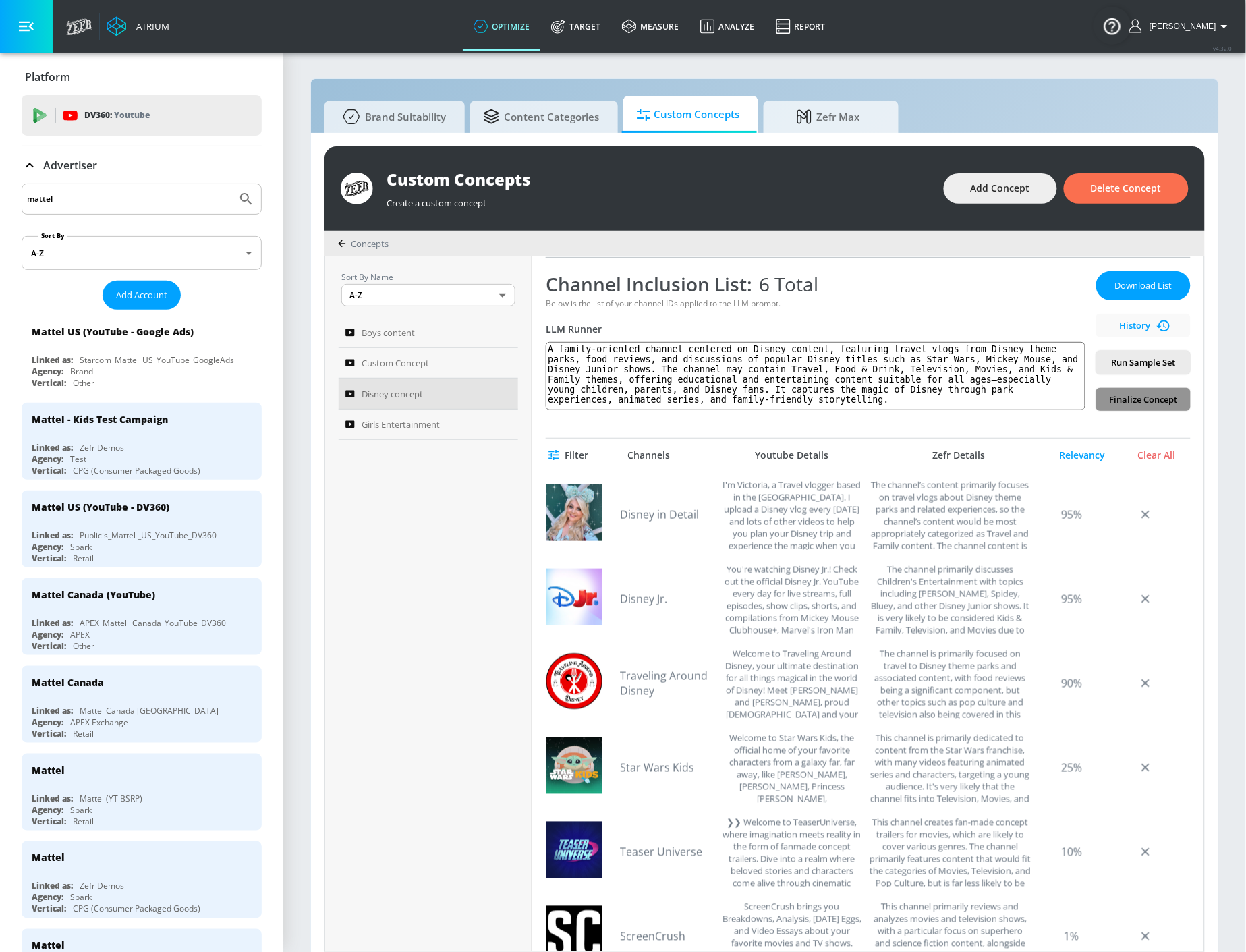
click at [1137, 407] on button "Finalize Concept" at bounding box center [1143, 399] width 94 height 24
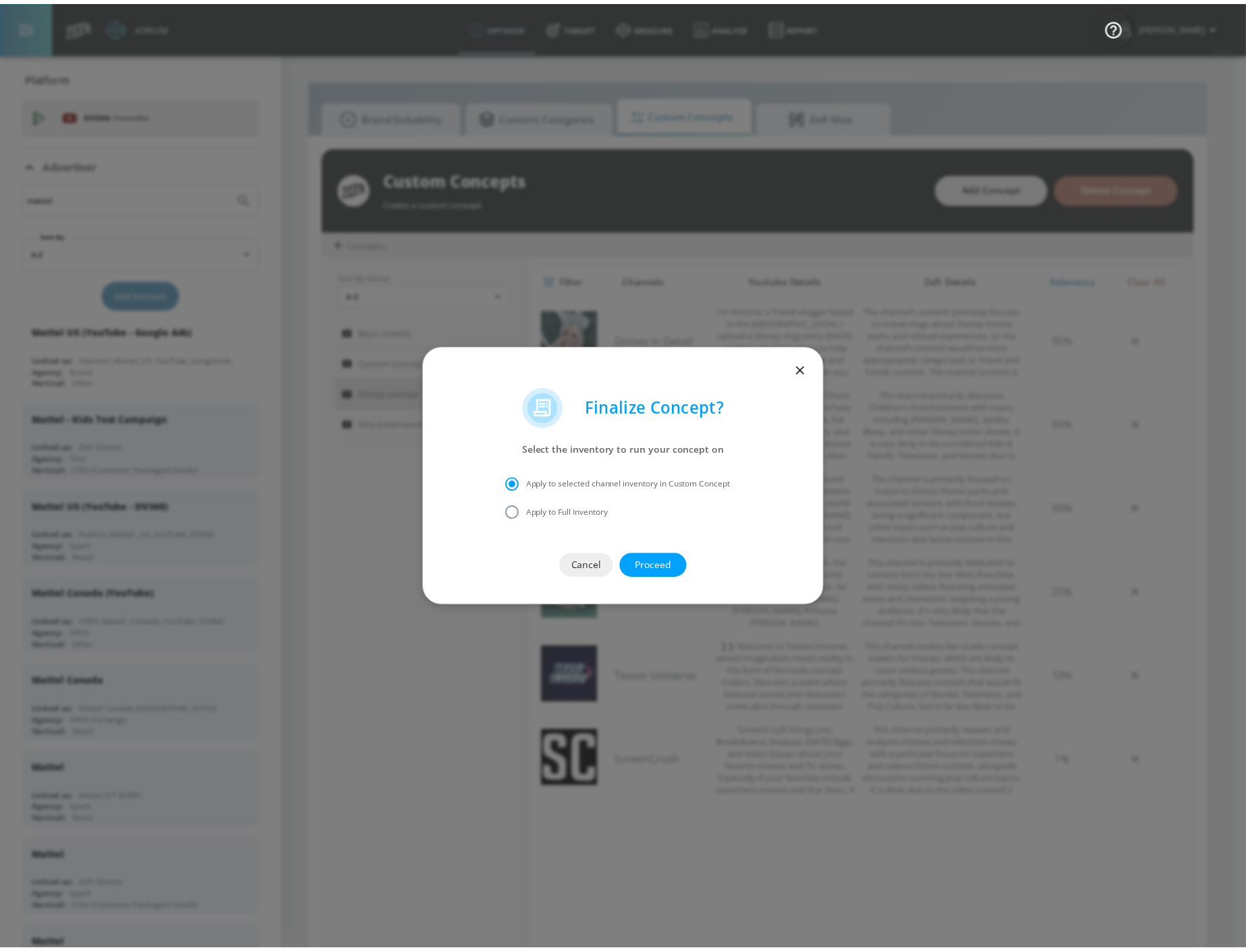
scroll to position [200, 0]
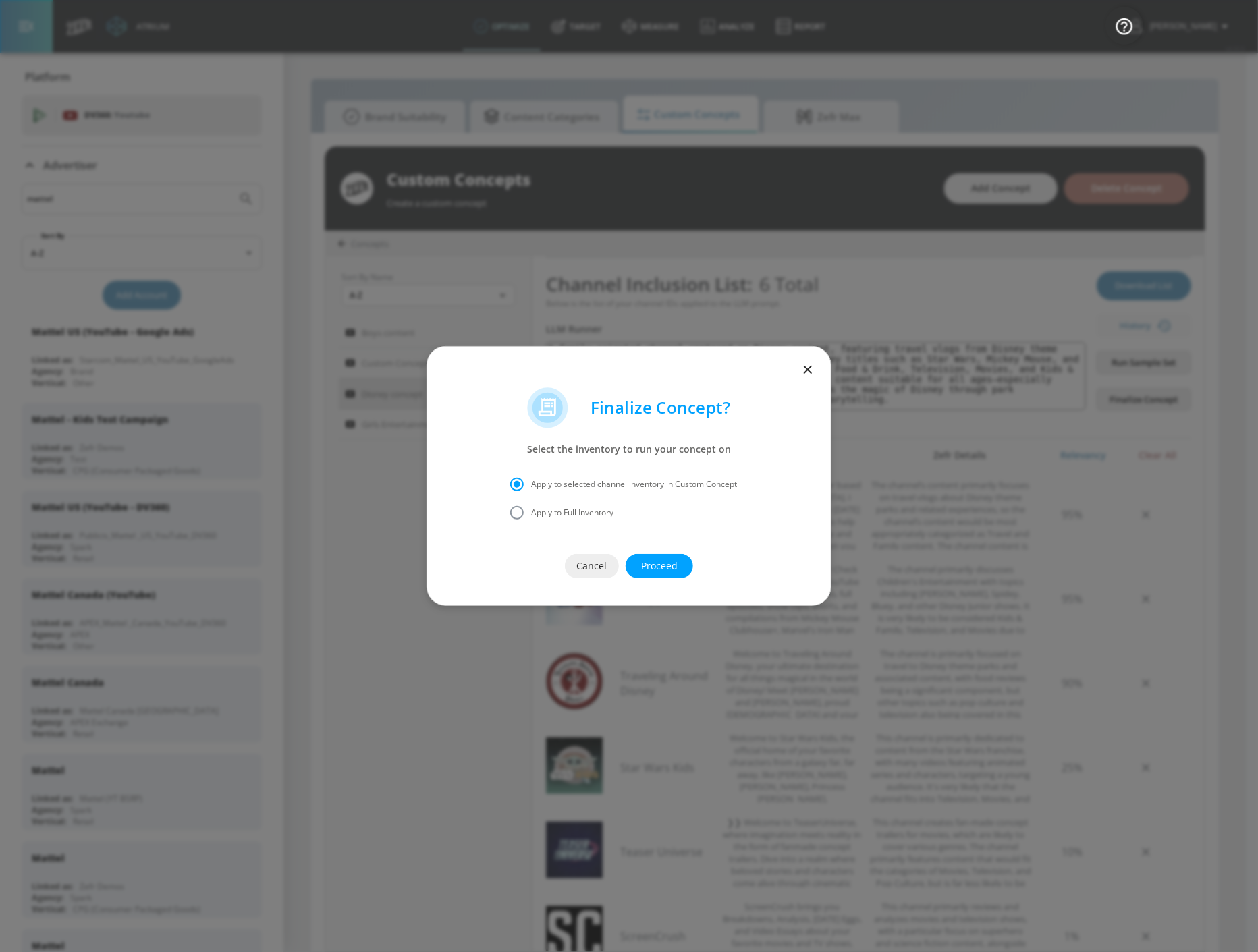
click at [665, 564] on span "Proceed" at bounding box center [660, 566] width 14 height 17
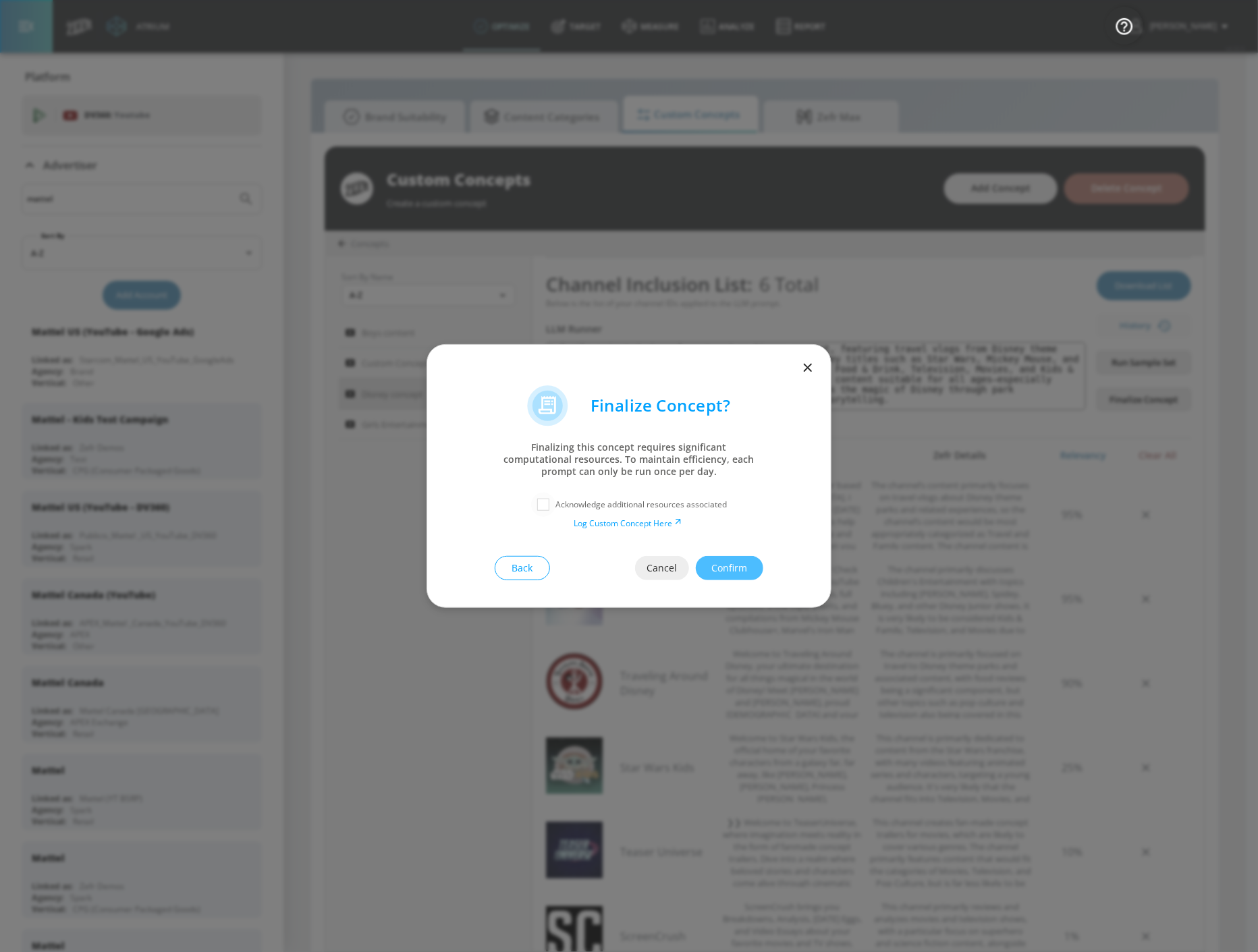
click at [538, 504] on input "checkbox" at bounding box center [543, 505] width 24 height 24
checkbox input "true"
click at [736, 564] on span "Confirm" at bounding box center [730, 568] width 14 height 17
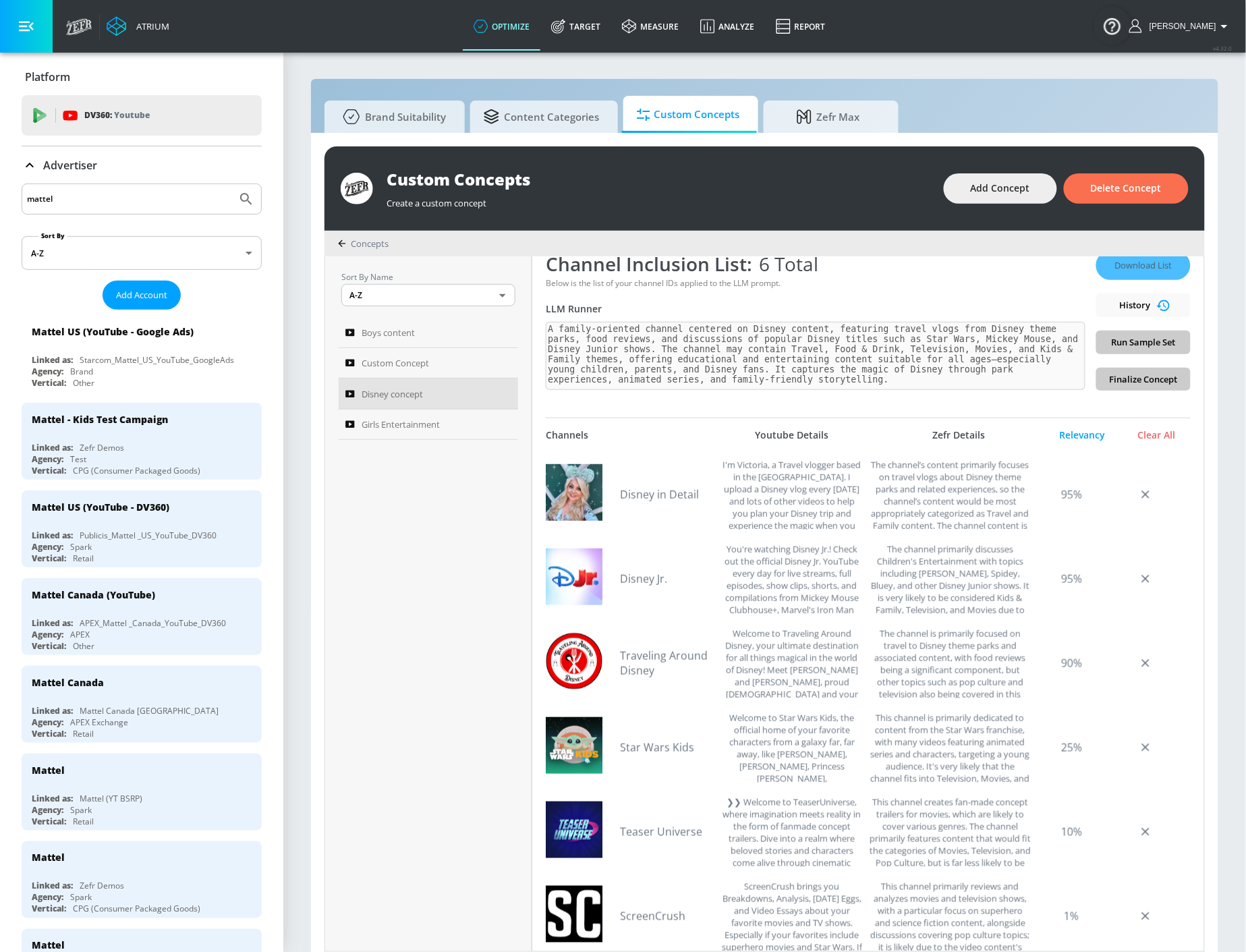
scroll to position [0, 0]
